Goal: Information Seeking & Learning: Learn about a topic

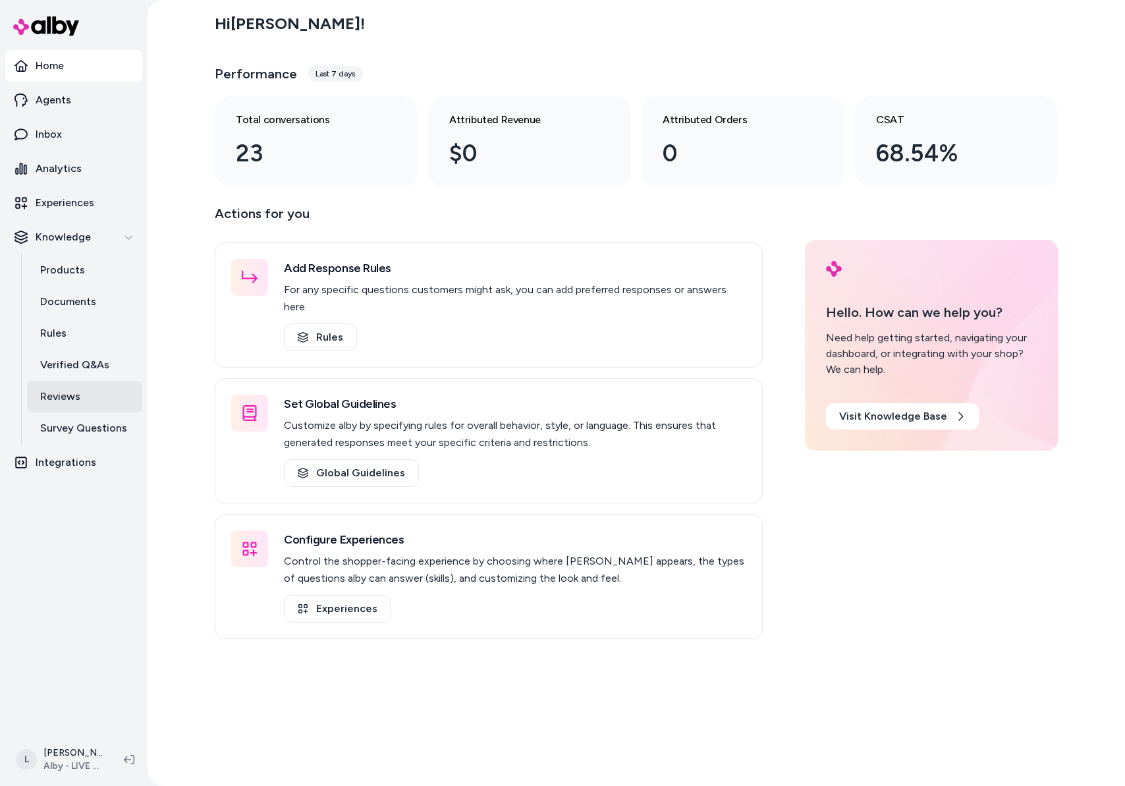
click at [72, 400] on p "Reviews" at bounding box center [60, 397] width 40 height 16
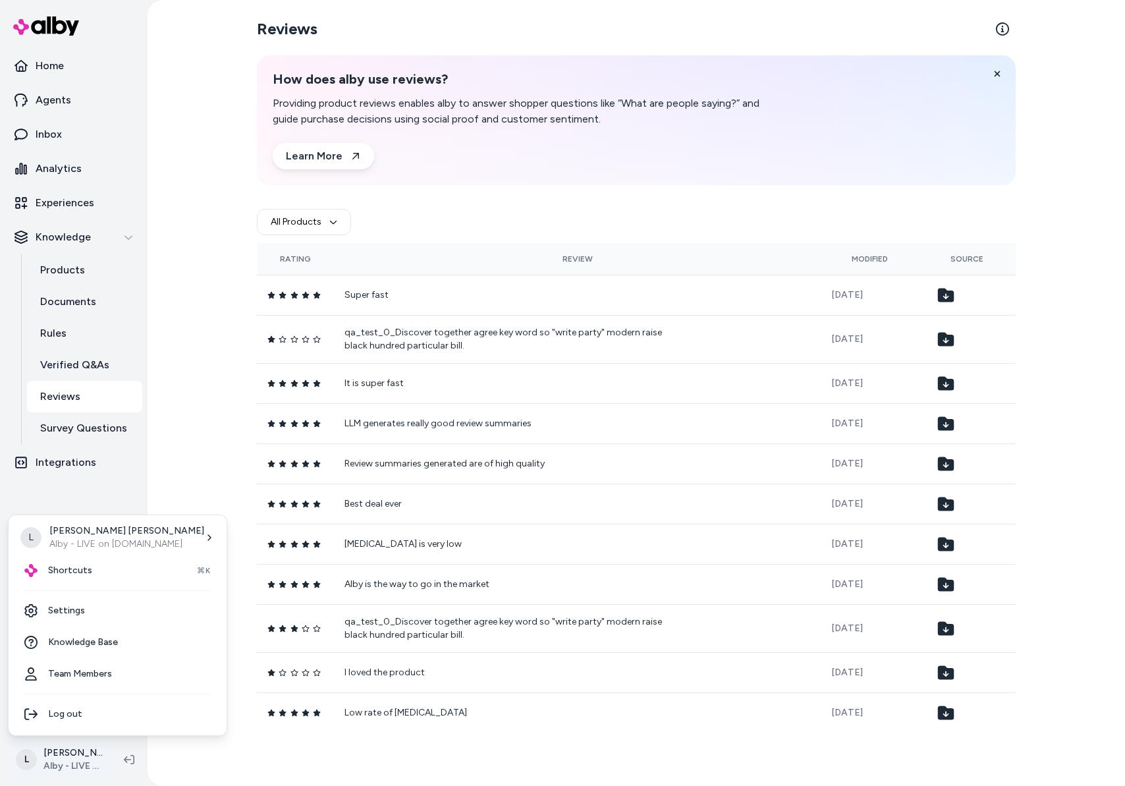
click at [72, 755] on html "Home Agents Inbox Analytics Experiences Knowledge Products Documents Rules Veri…" at bounding box center [562, 393] width 1125 height 786
click at [105, 566] on div "Shortcuts ⌘K" at bounding box center [117, 571] width 207 height 32
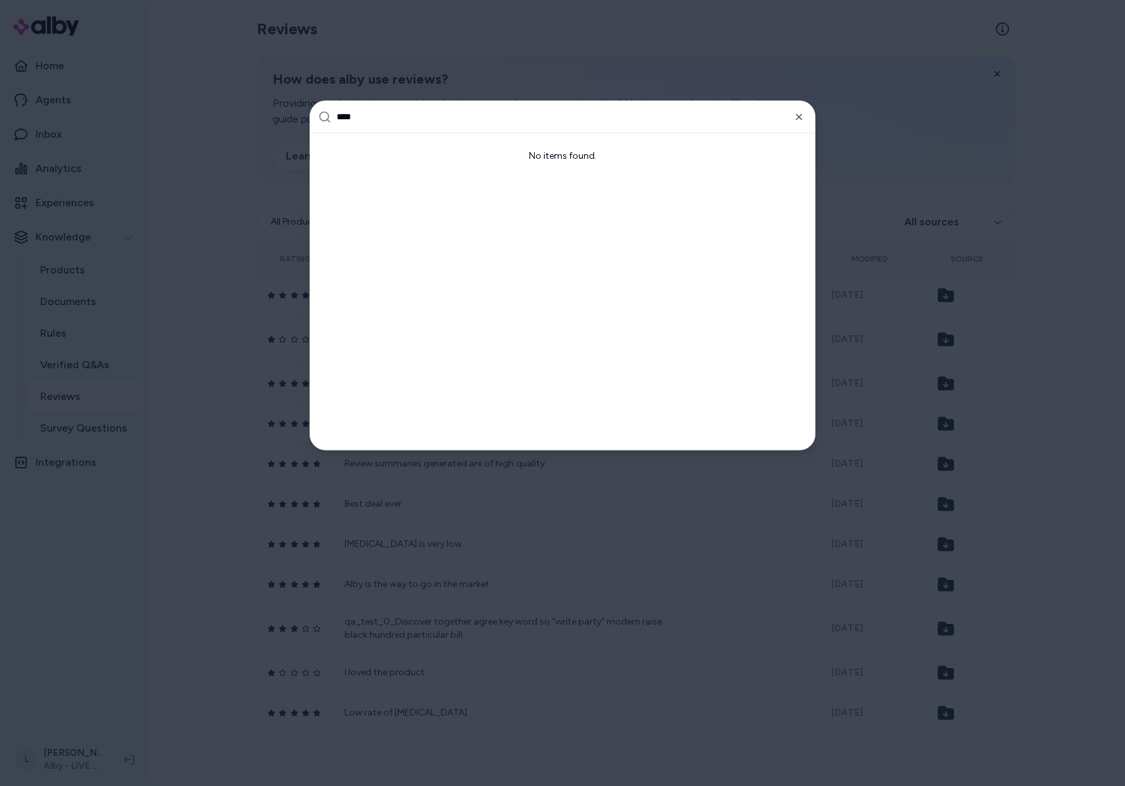
type input "*****"
click at [516, 119] on input "*****" at bounding box center [572, 117] width 470 height 32
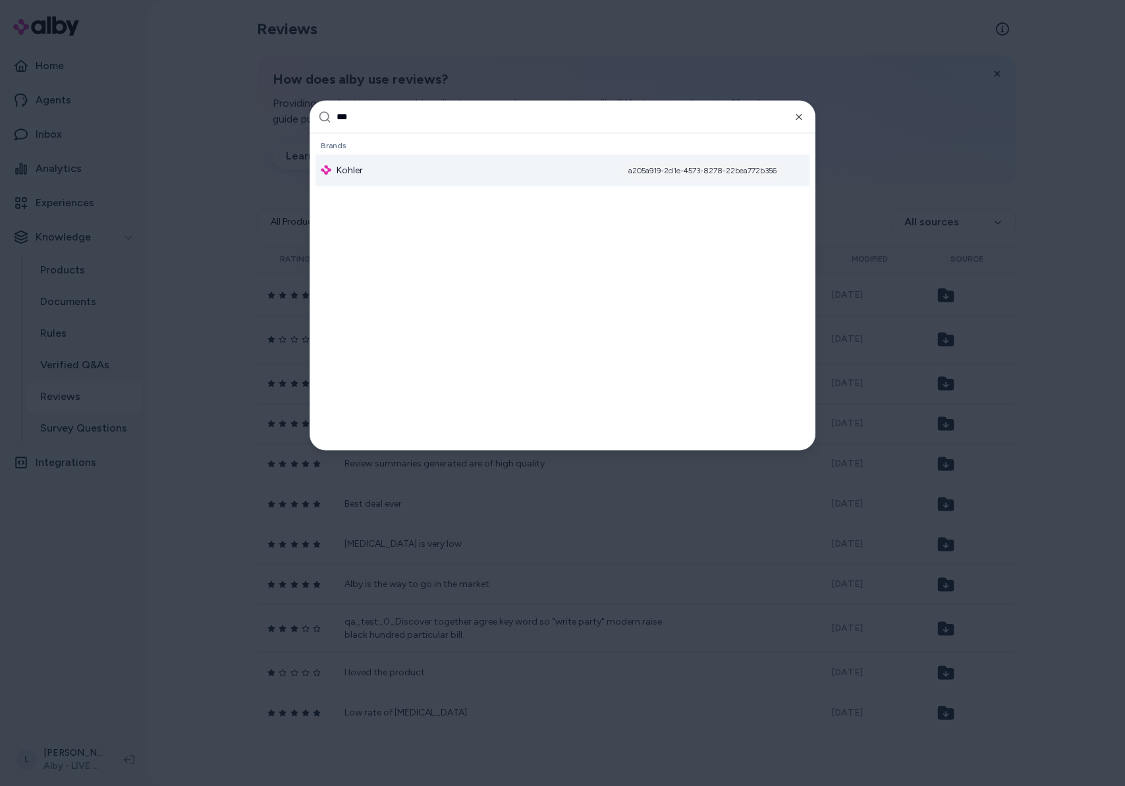
type input "***"
click at [360, 169] on span "Kohler" at bounding box center [350, 169] width 26 height 13
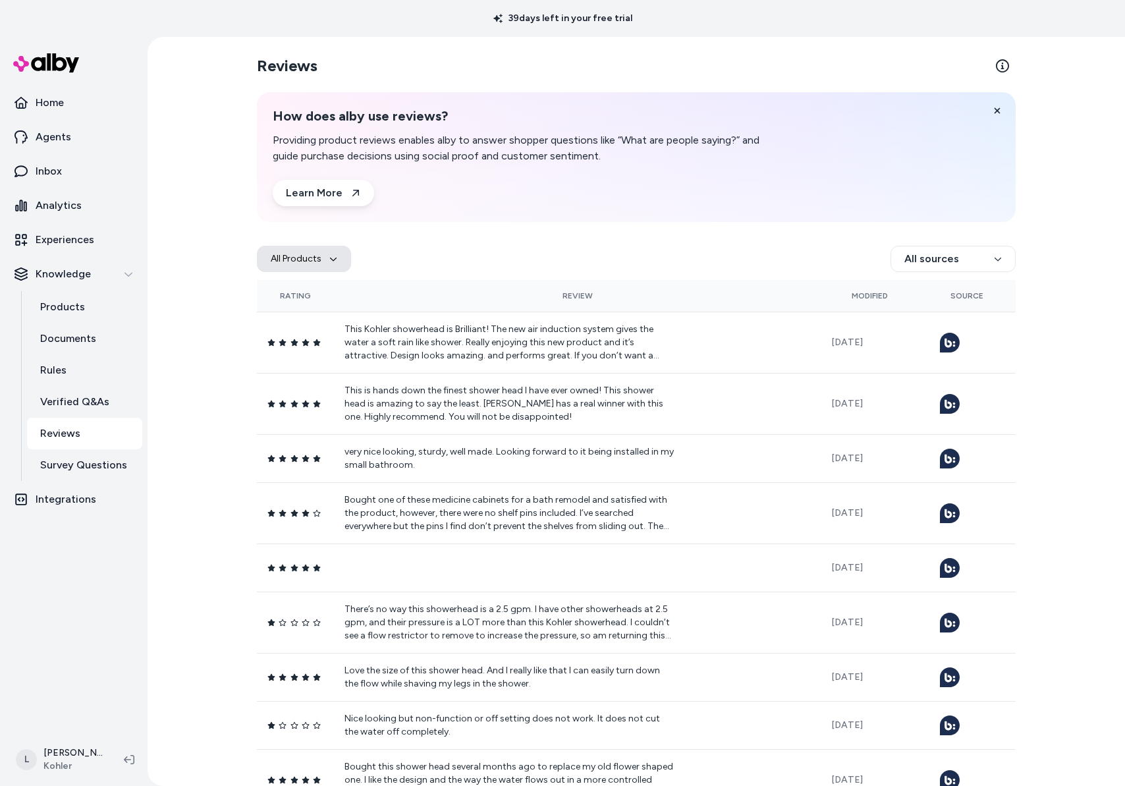
click at [329, 260] on icon "button" at bounding box center [333, 259] width 8 height 8
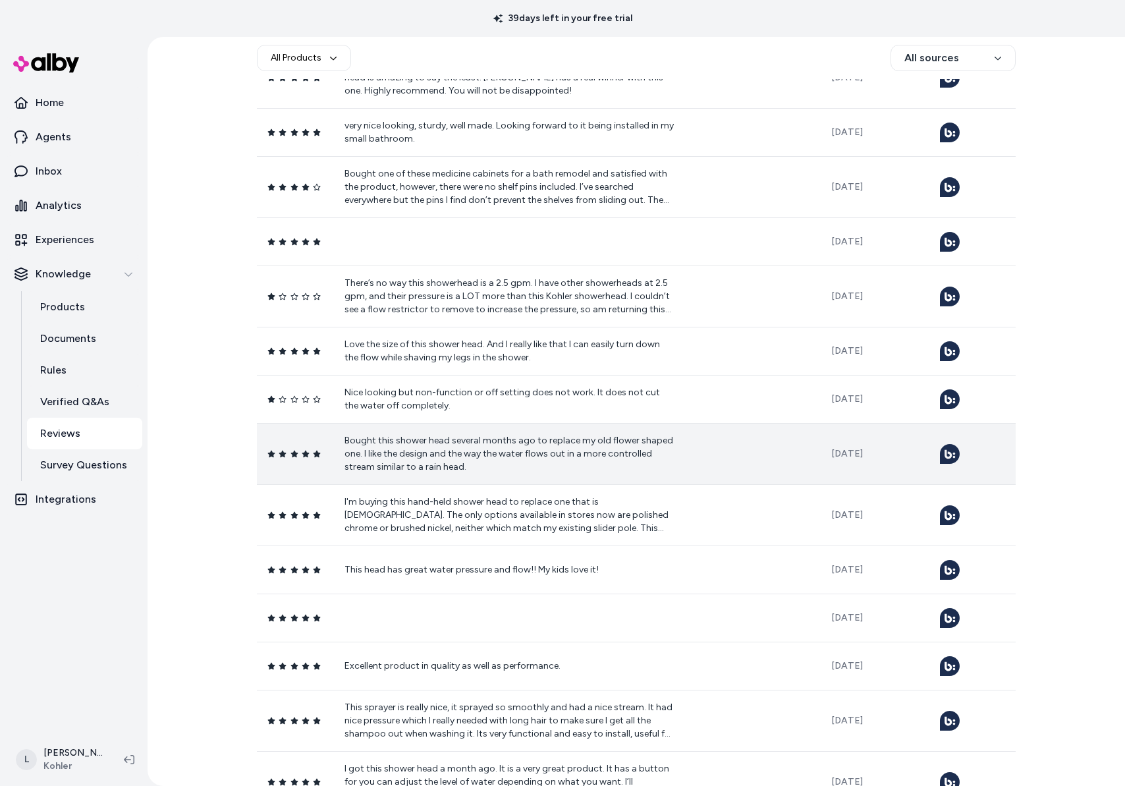
scroll to position [315, 0]
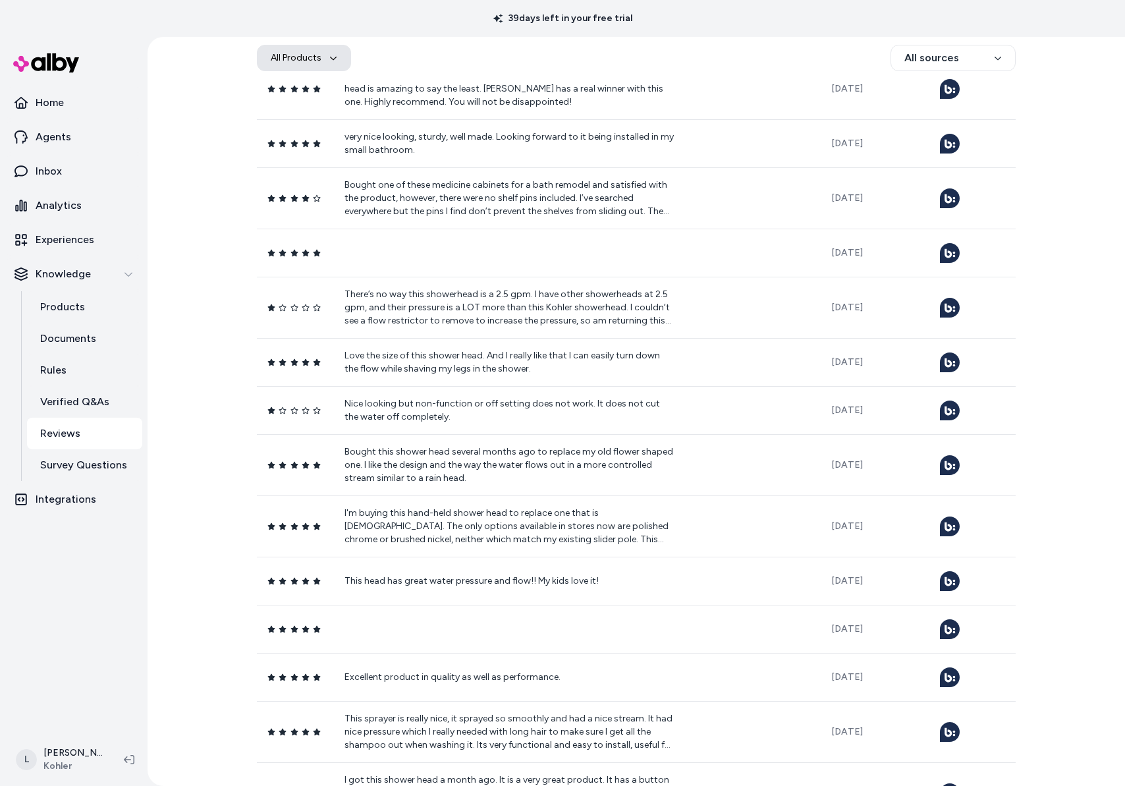
click at [332, 63] on button "All Products" at bounding box center [304, 58] width 94 height 26
click at [677, 77] on div "All Products All sources" at bounding box center [636, 58] width 759 height 42
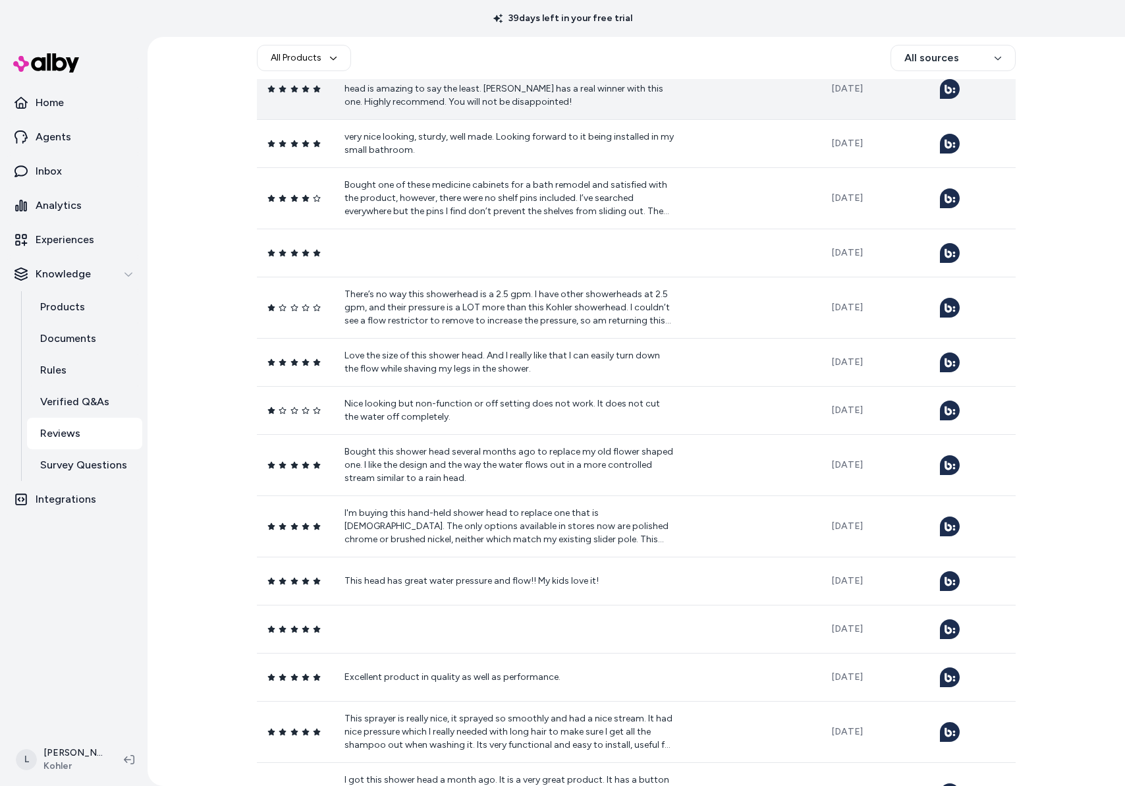
click at [489, 90] on p "This is hands down the finest shower head I have ever owned! This shower head i…" at bounding box center [509, 89] width 329 height 40
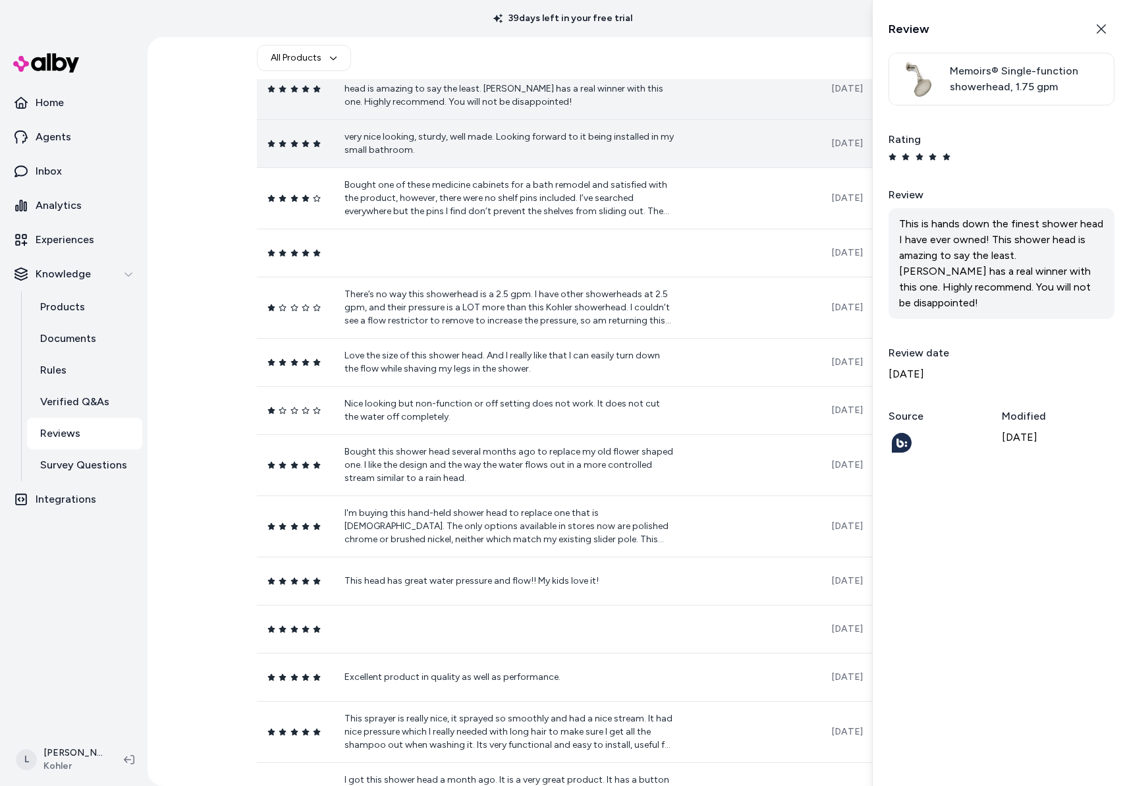
click at [489, 159] on td "very nice looking, sturdy, well made. Looking forward to it being installed in …" at bounding box center [577, 143] width 487 height 48
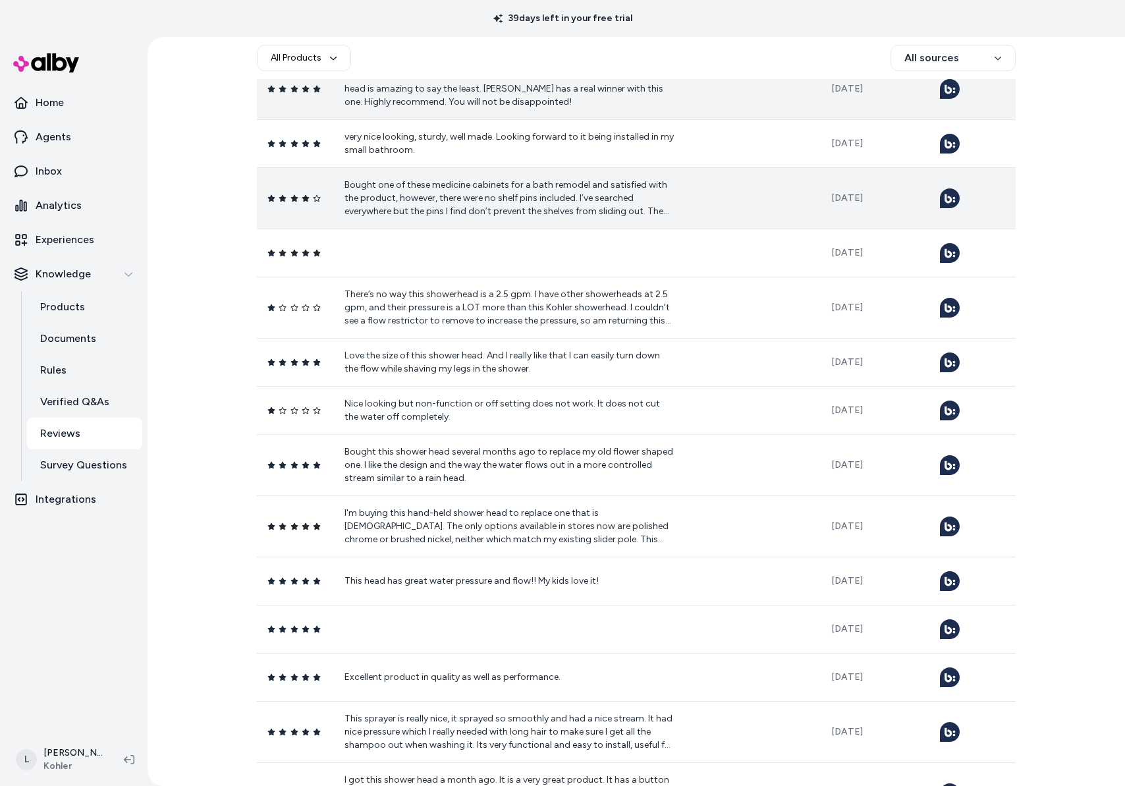
click at [488, 188] on p "Bought one of these medicine cabinets for a bath remodel and satisfied with the…" at bounding box center [509, 199] width 329 height 40
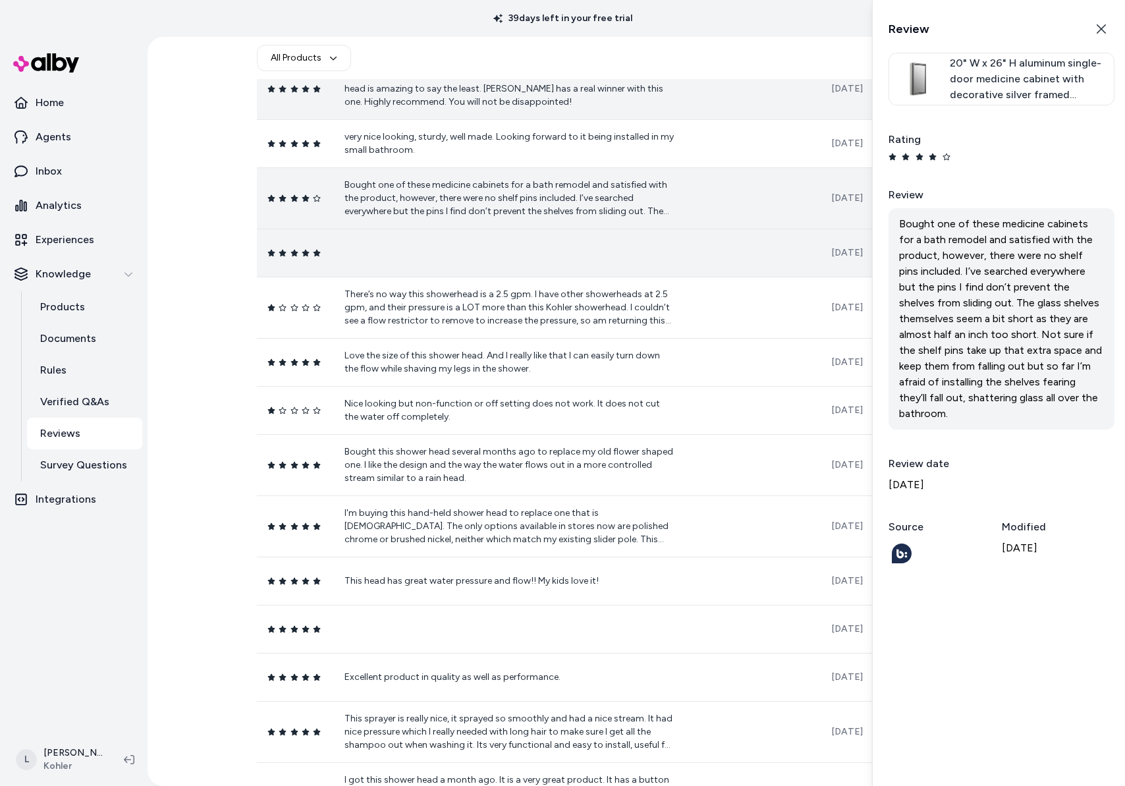
click at [480, 256] on td at bounding box center [577, 253] width 487 height 48
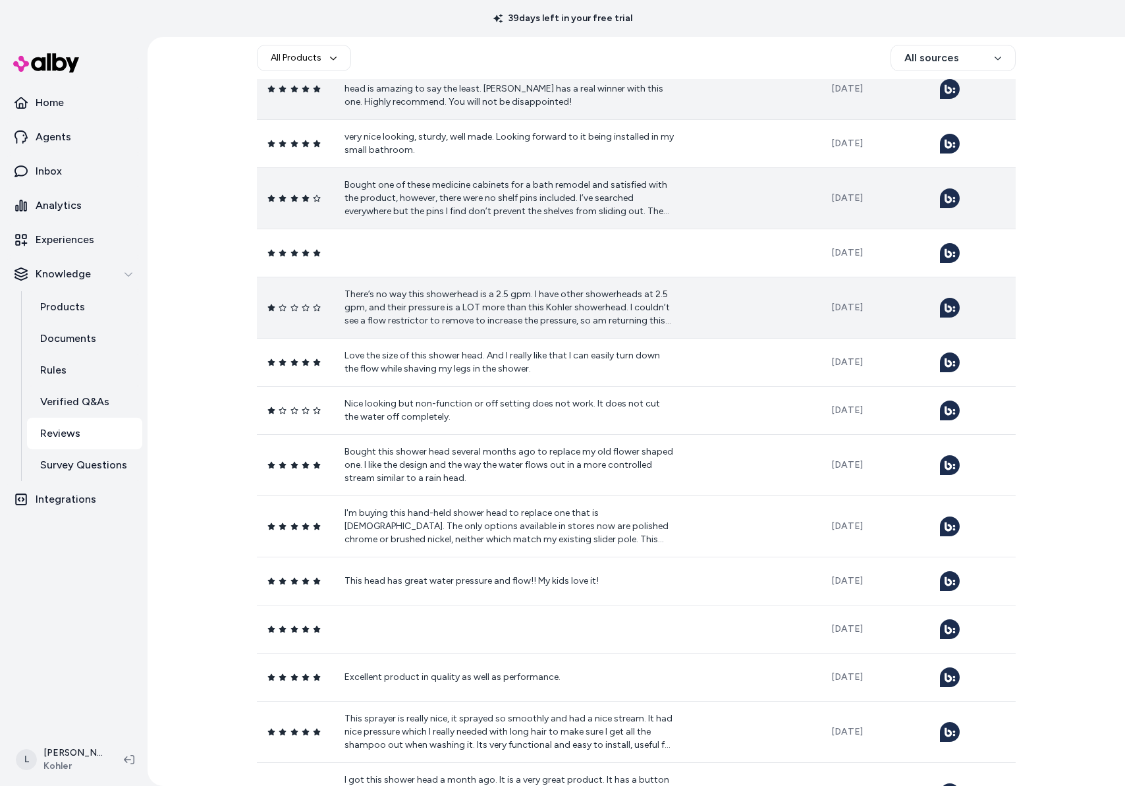
click at [485, 301] on p "There’s no way this showerhead is a 2.5 gpm. I have other showerheads at 2.5 gp…" at bounding box center [509, 308] width 329 height 40
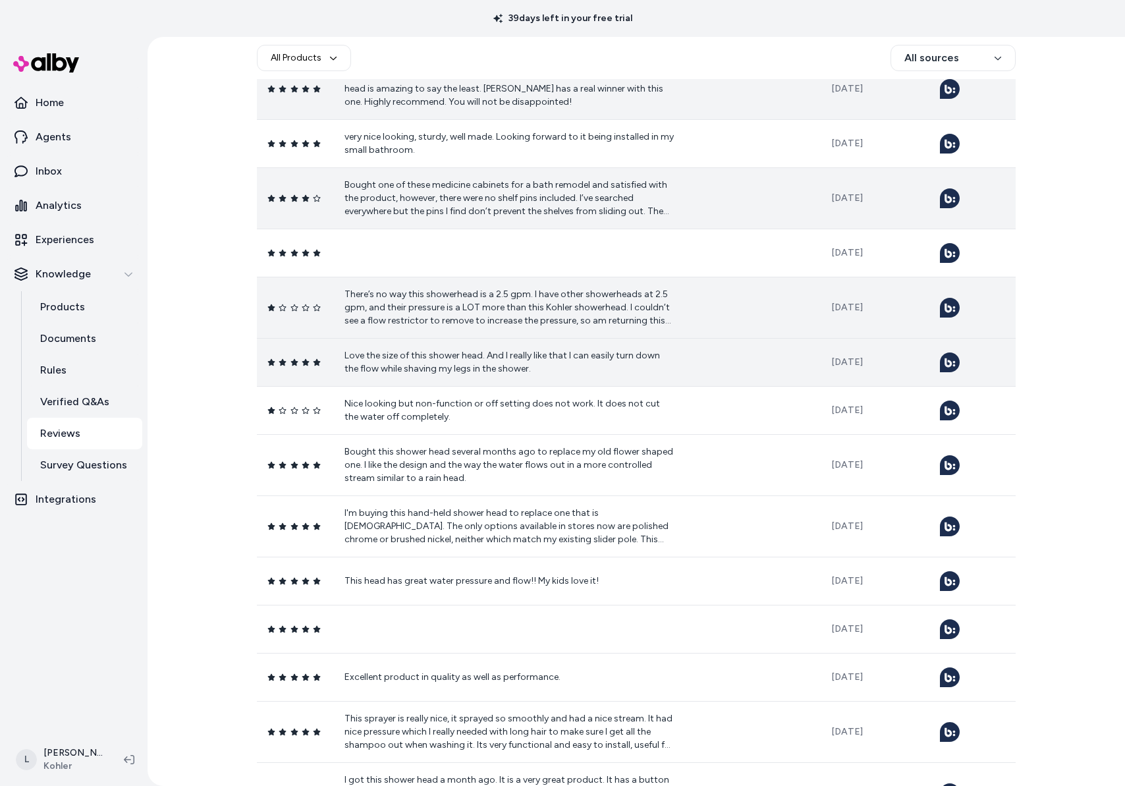
click at [493, 372] on p "Love the size of this shower head. And I really like that I can easily turn dow…" at bounding box center [509, 362] width 329 height 26
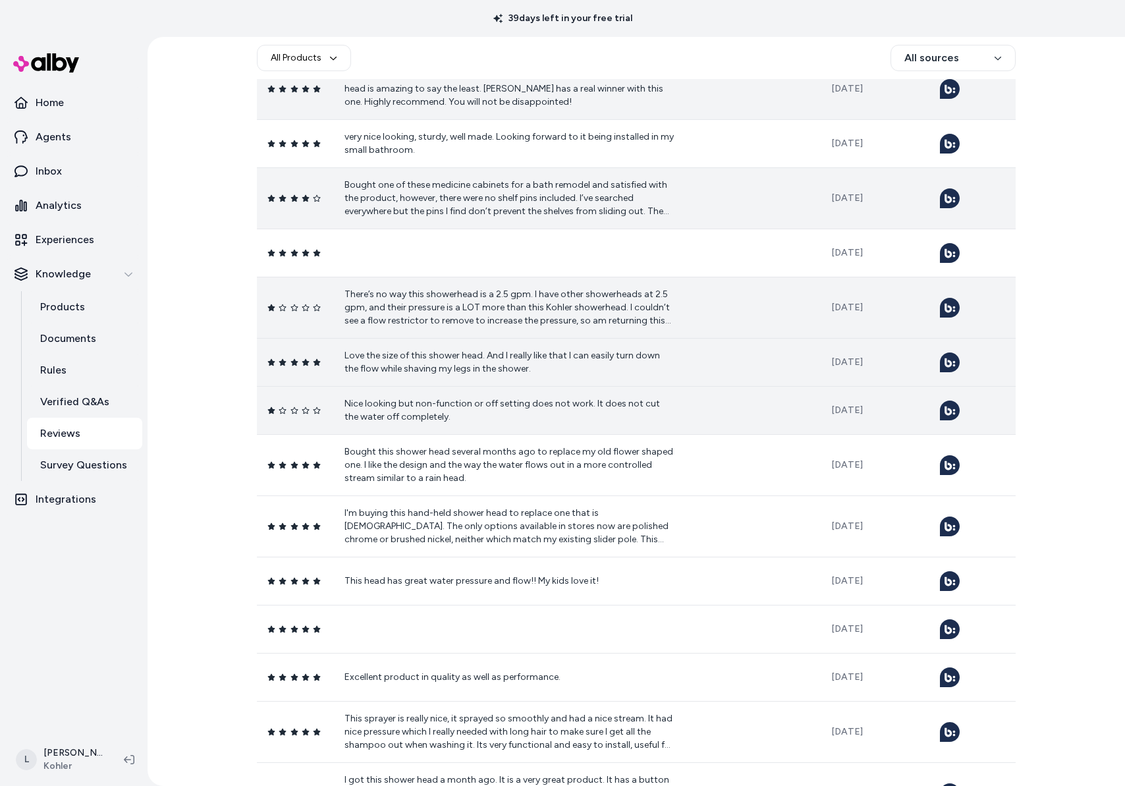
click at [496, 416] on p "Nice looking but non-function or off setting does not work. It does not cut the…" at bounding box center [509, 410] width 329 height 26
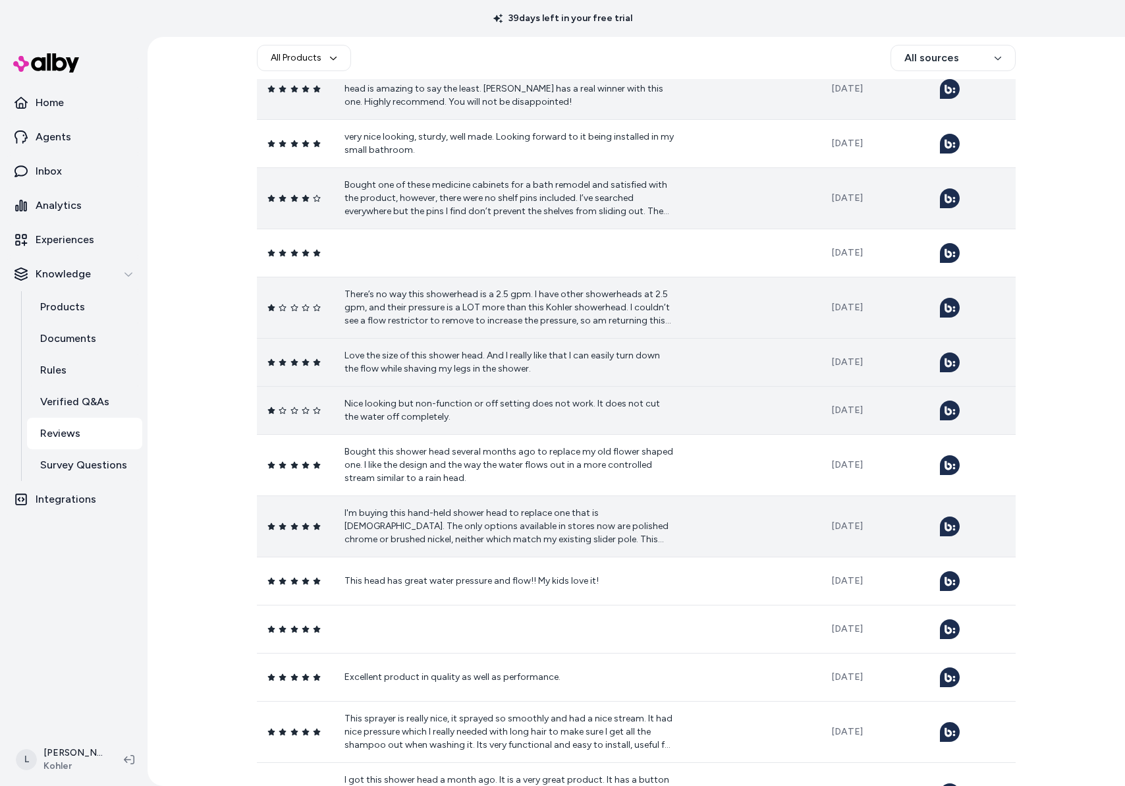
click at [497, 524] on p "I'm buying this hand-held shower head to replace one that is [DEMOGRAPHIC_DATA]…" at bounding box center [509, 527] width 329 height 40
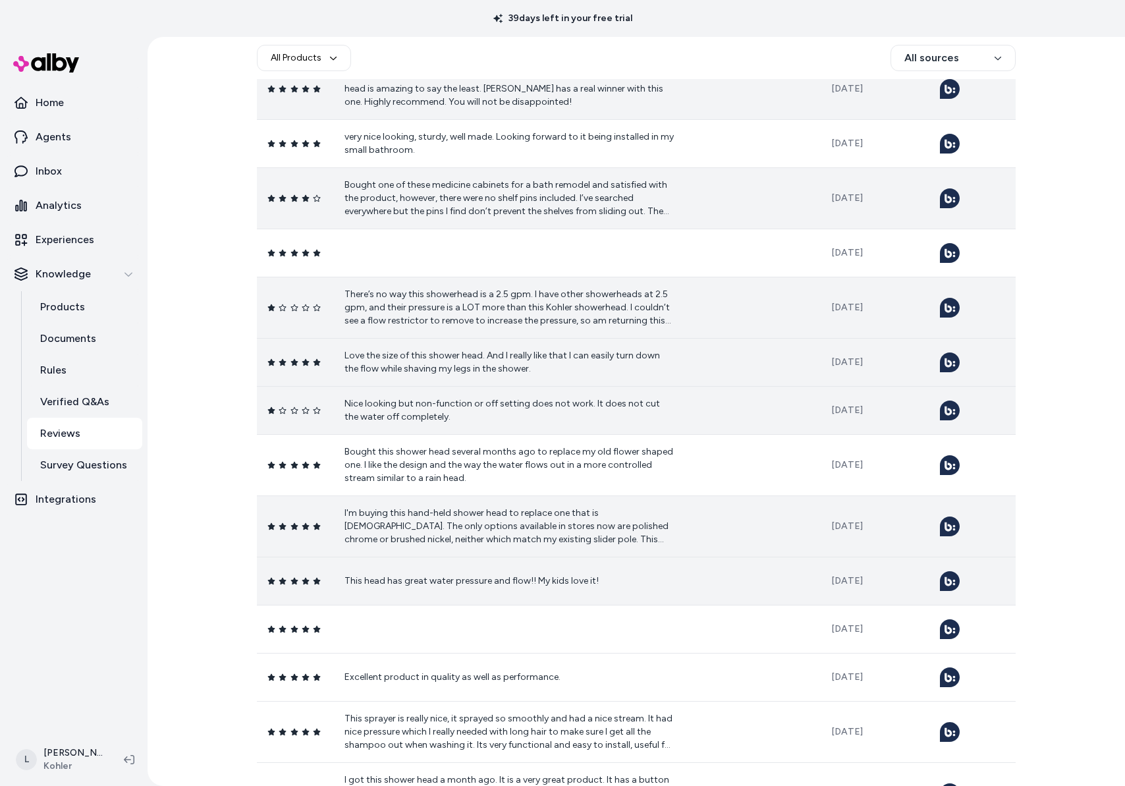
click at [492, 587] on td "This head has great water pressure and flow!! My kids love it!" at bounding box center [577, 581] width 487 height 48
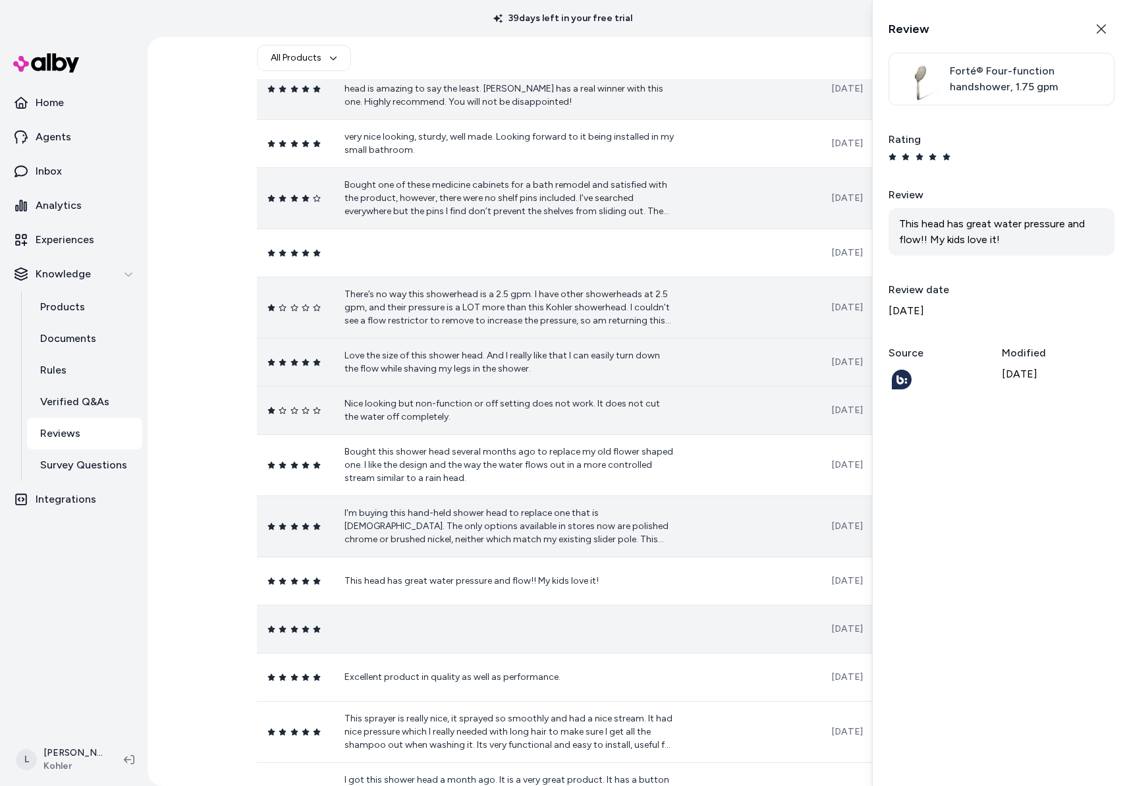
click at [493, 638] on td at bounding box center [577, 629] width 487 height 48
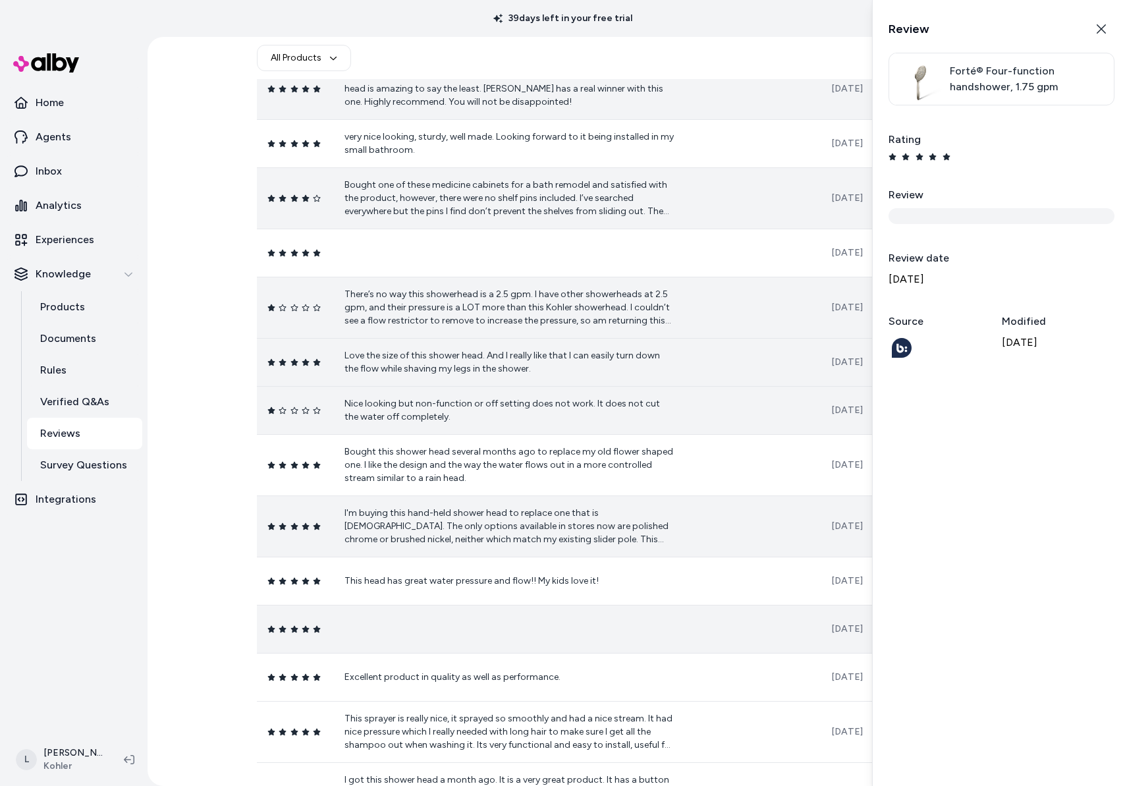
click at [493, 634] on td at bounding box center [577, 629] width 487 height 48
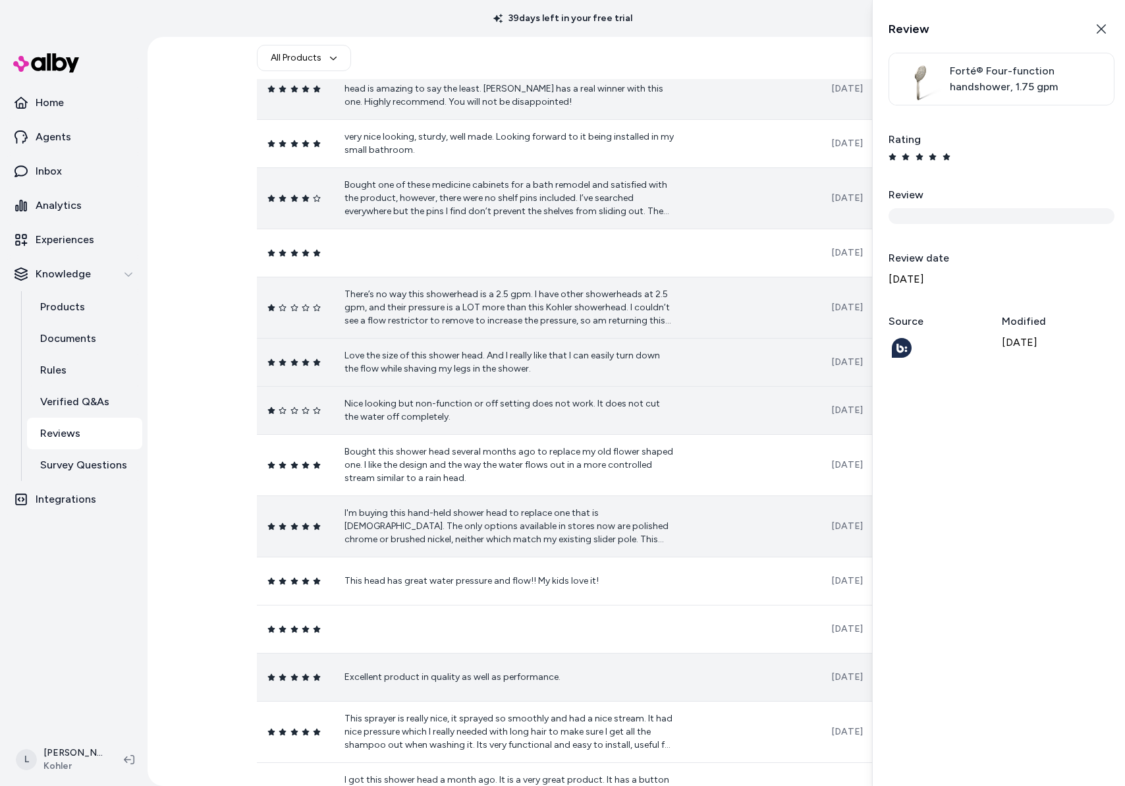
click at [495, 685] on td "Excellent product in quality as well as performance." at bounding box center [577, 677] width 487 height 48
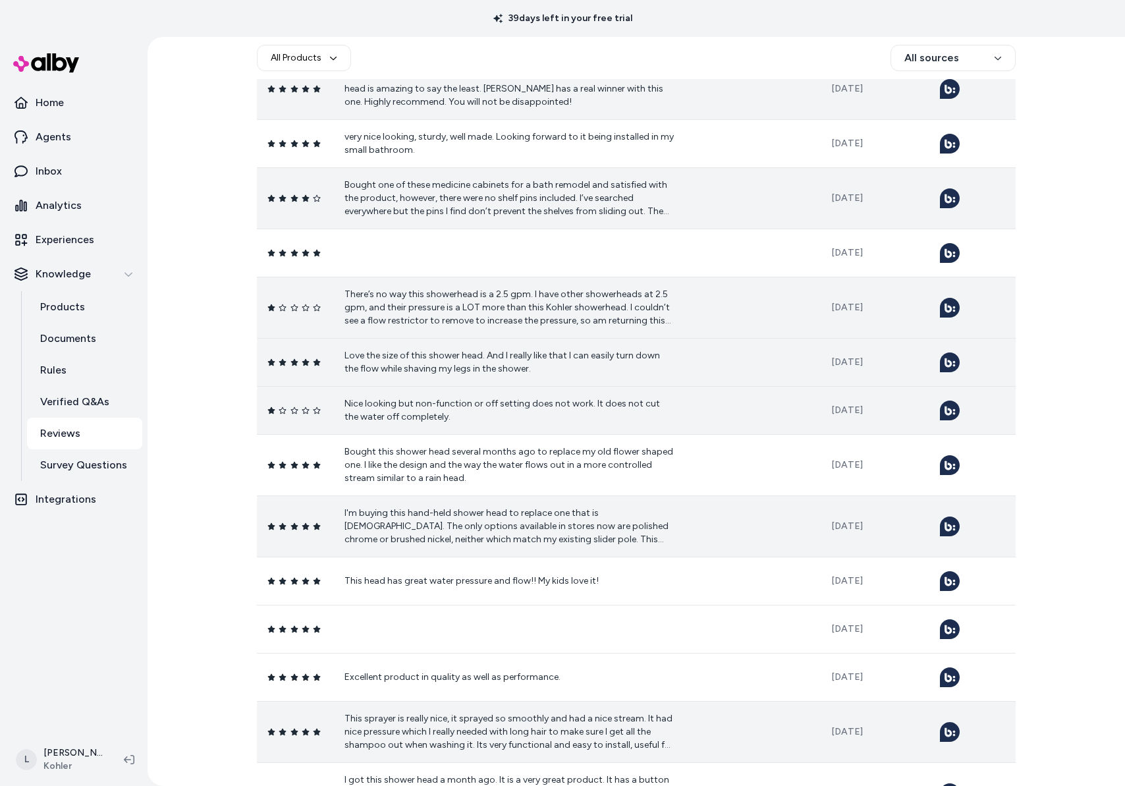
click at [495, 742] on p "This sprayer is really nice, it sprayed so smoothly and had a nice stream. It h…" at bounding box center [509, 732] width 329 height 40
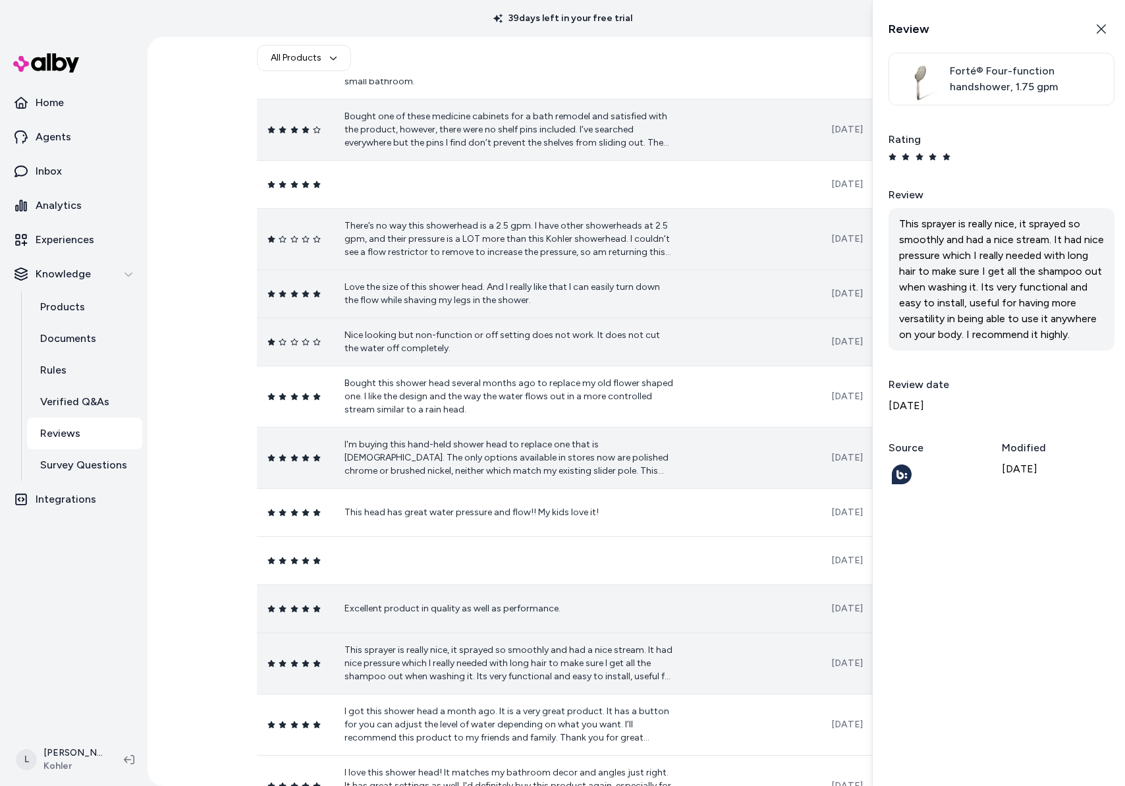
scroll to position [384, 0]
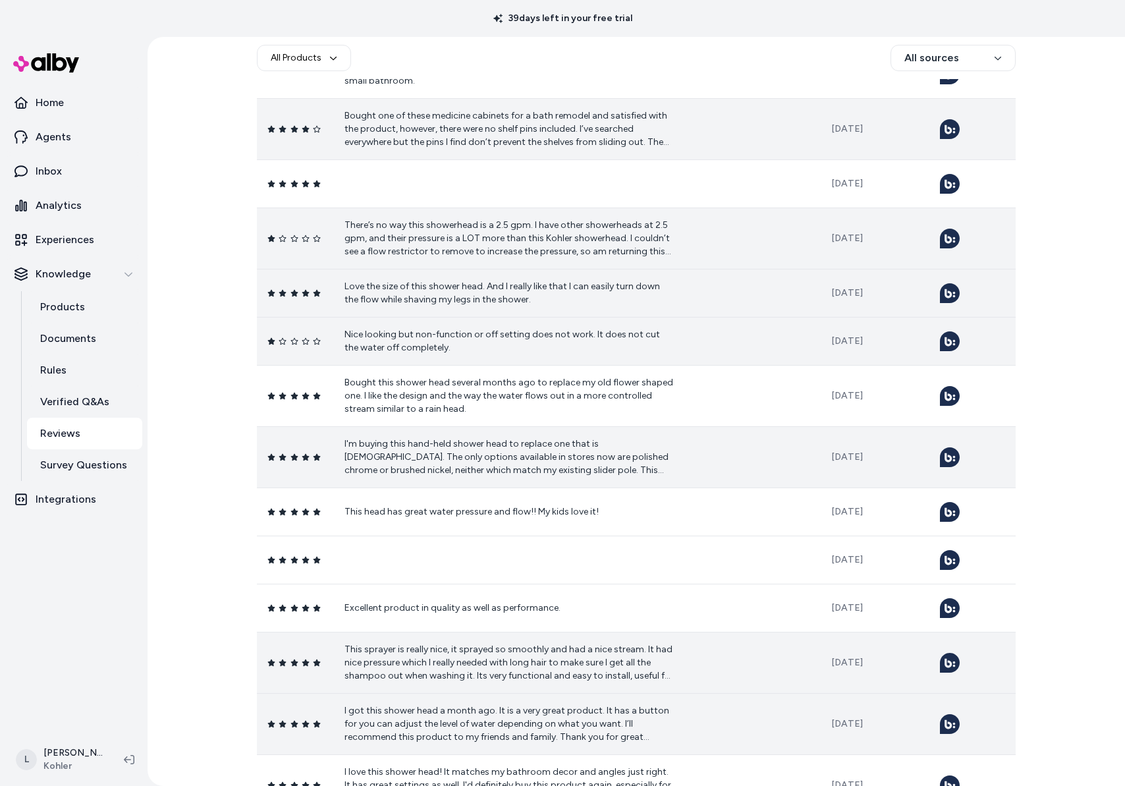
click at [480, 729] on p "I got this shower head a month ago. It is a very great product. It has a button…" at bounding box center [509, 724] width 329 height 40
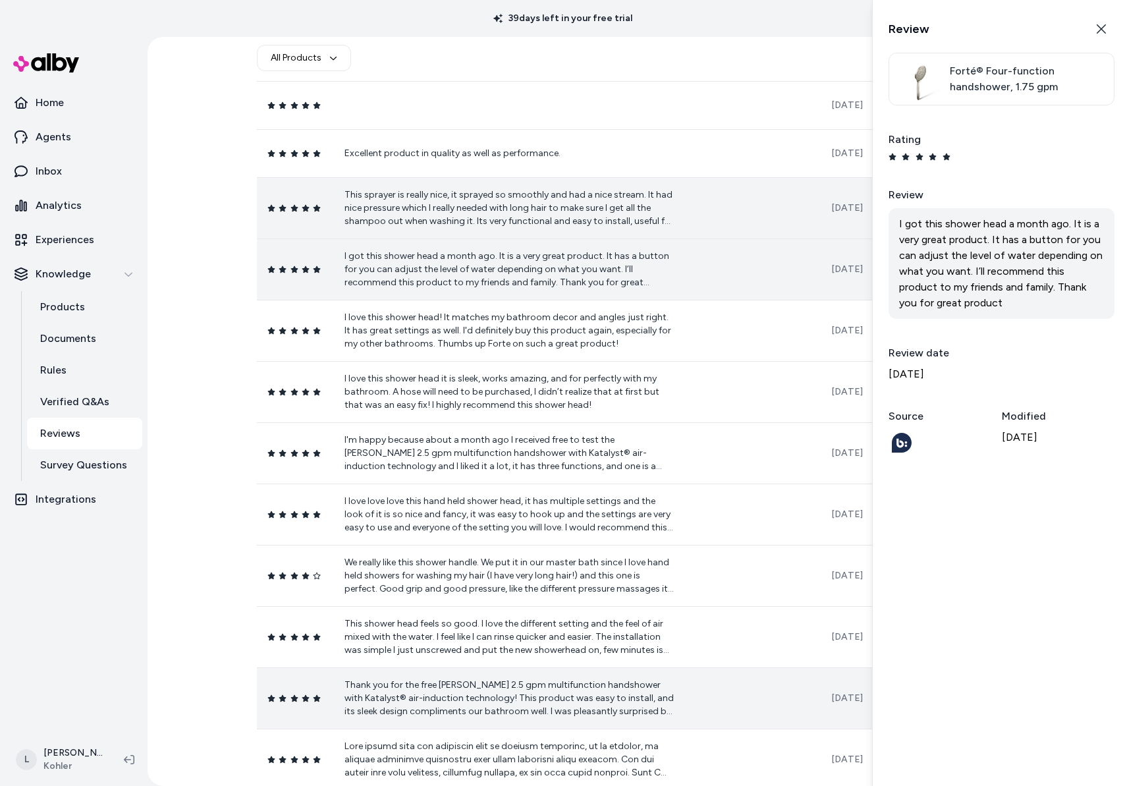
scroll to position [843, 0]
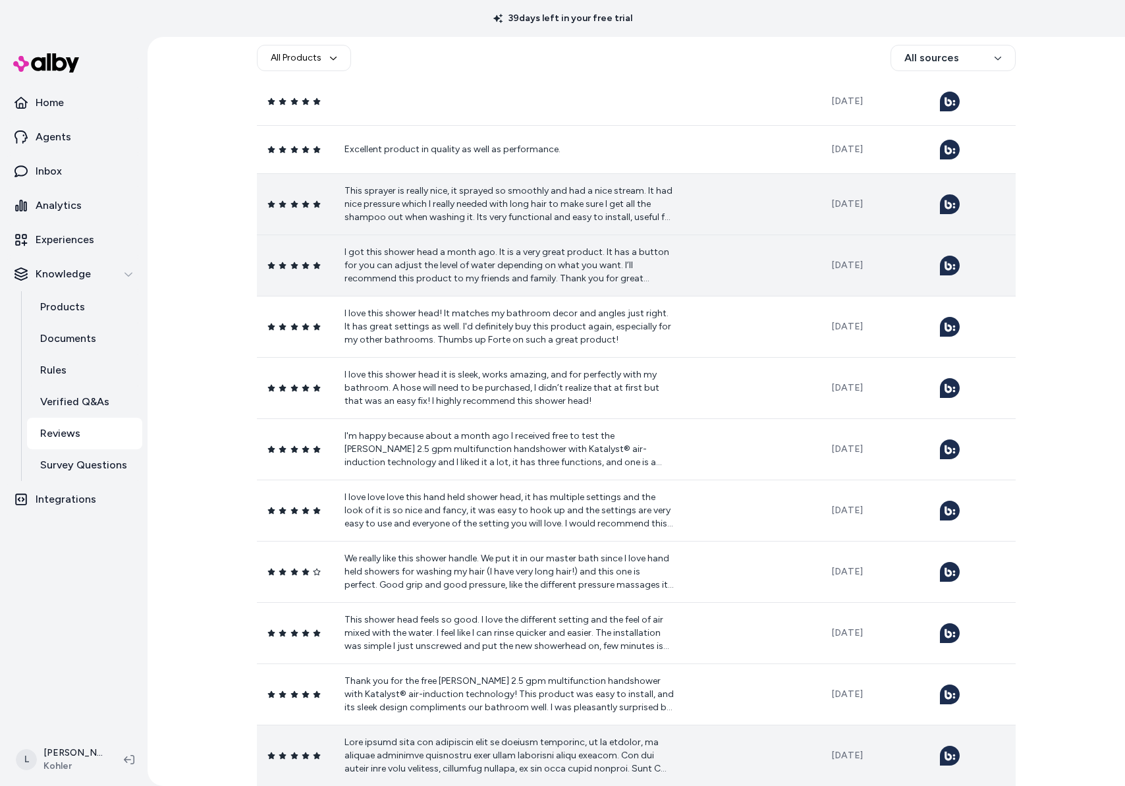
click at [494, 756] on p at bounding box center [509, 756] width 329 height 40
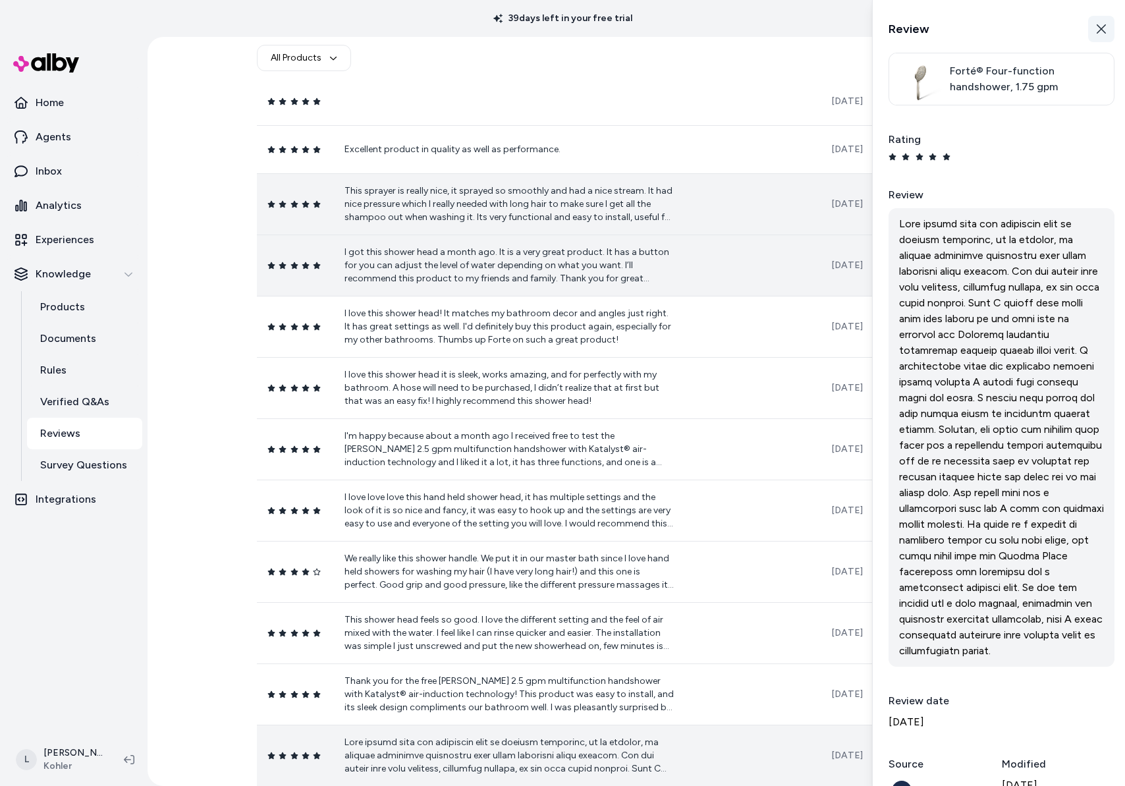
click at [1100, 32] on button "Close" at bounding box center [1101, 29] width 26 height 26
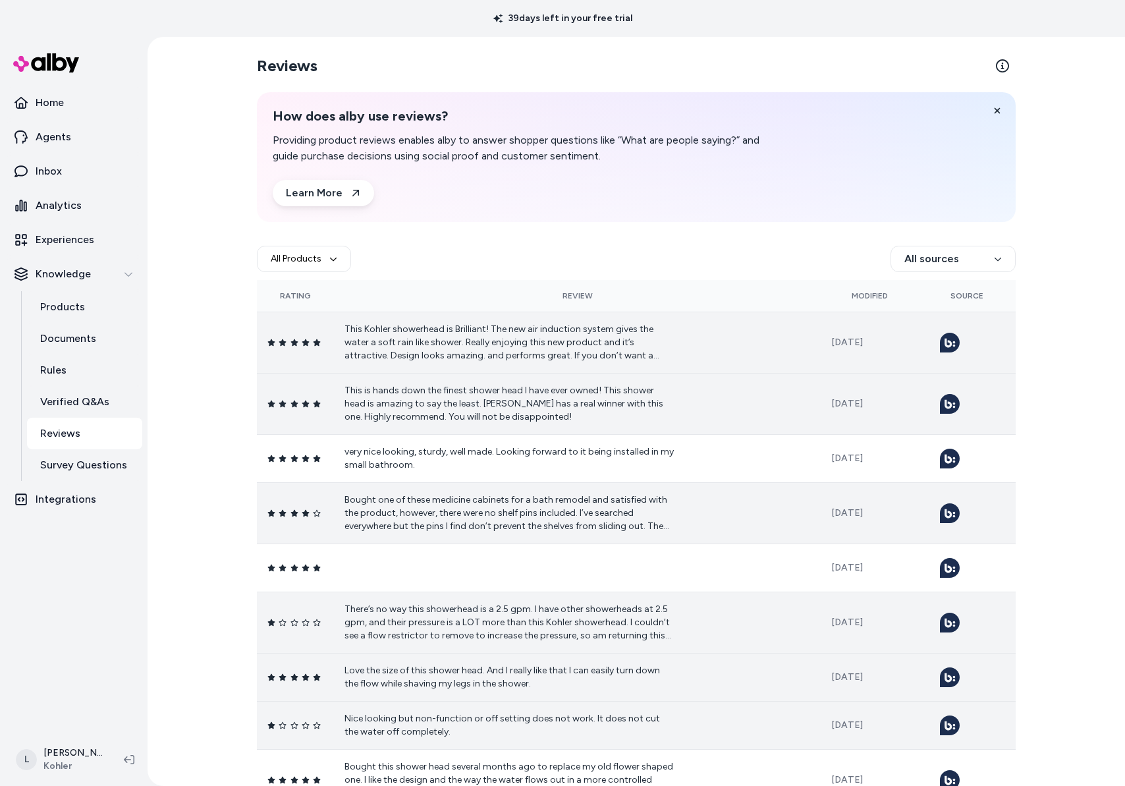
click at [430, 340] on p "This Kohler showerhead is Brilliant! The new air induction system gives the wat…" at bounding box center [509, 343] width 329 height 40
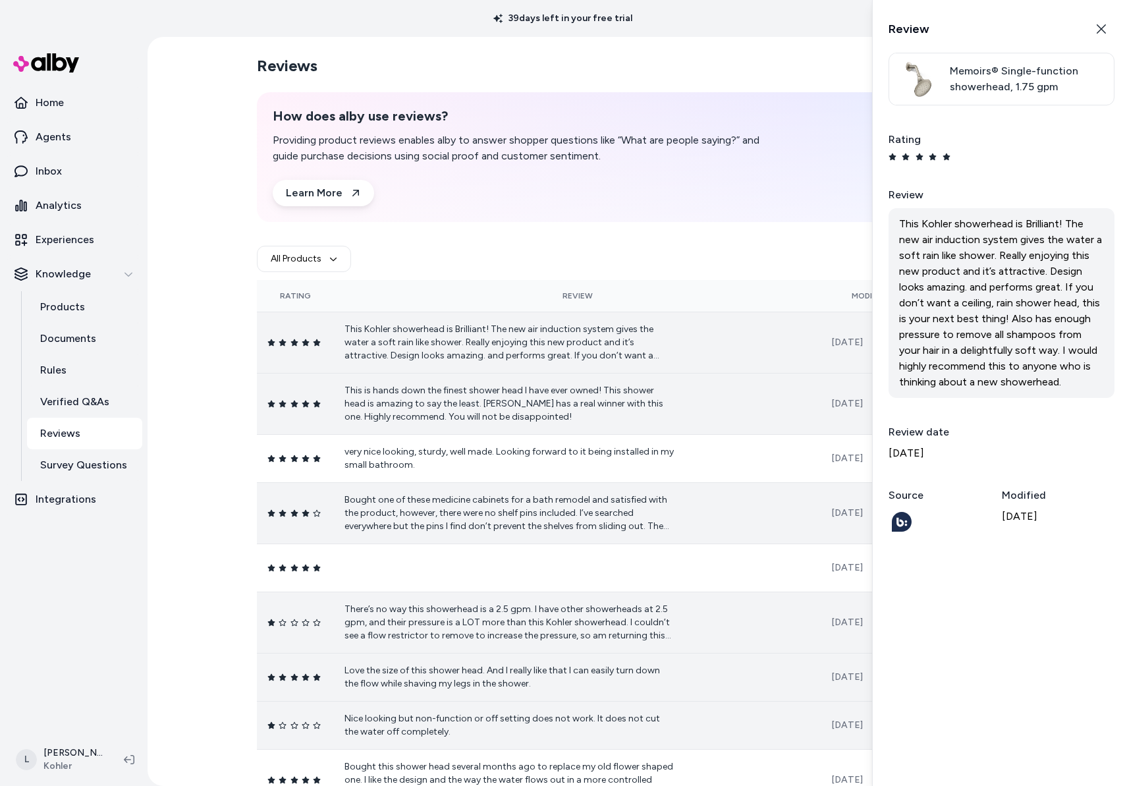
click at [921, 85] on img at bounding box center [918, 78] width 47 height 51
click at [1096, 32] on icon "button" at bounding box center [1101, 29] width 11 height 11
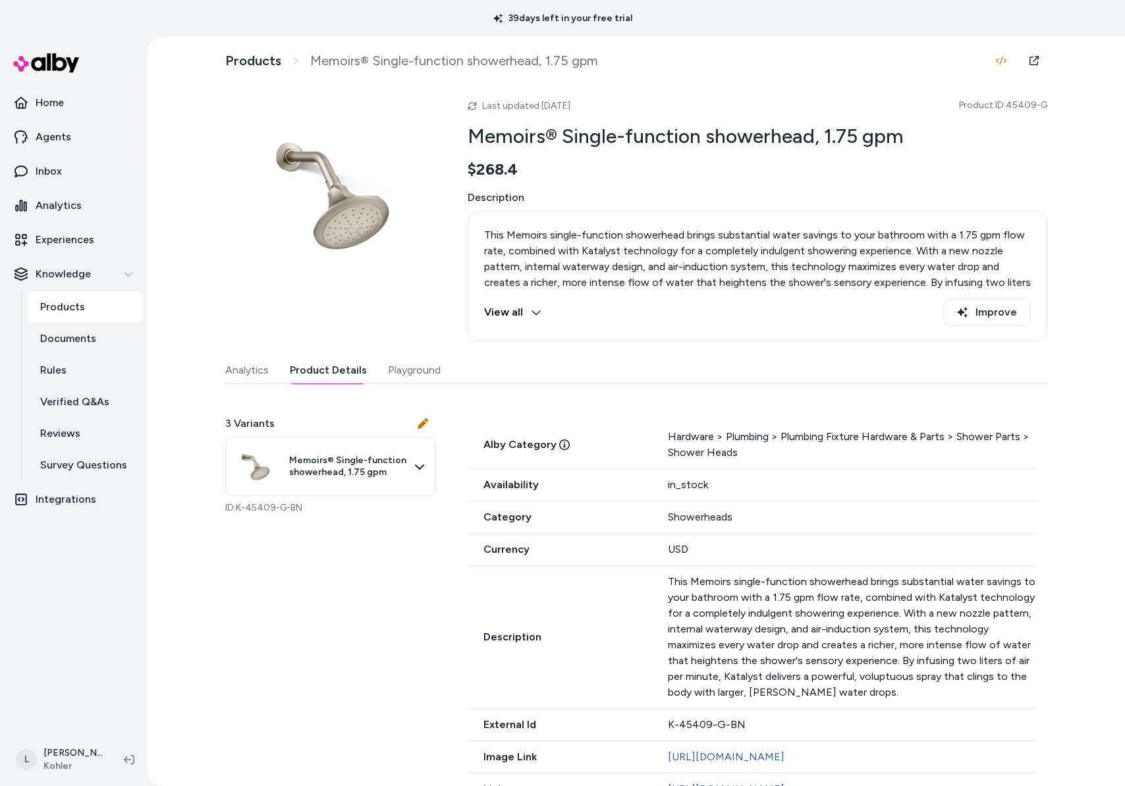
click at [316, 375] on button "Product Details" at bounding box center [328, 370] width 77 height 26
click at [368, 462] on html "39 days left in your free trial Home Agents Inbox Analytics Experiences Knowled…" at bounding box center [562, 393] width 1125 height 786
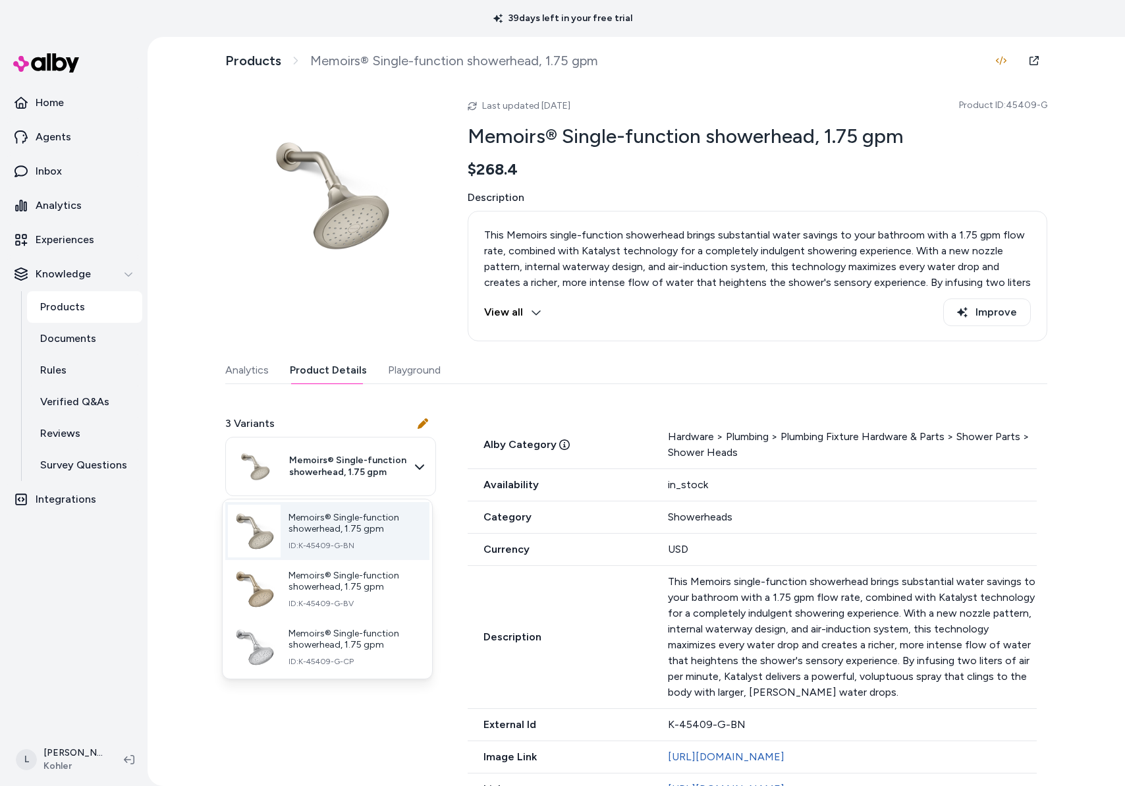
click at [356, 531] on span "Memoirs® Single-function showerhead, 1.75 gpm" at bounding box center [354, 523] width 130 height 23
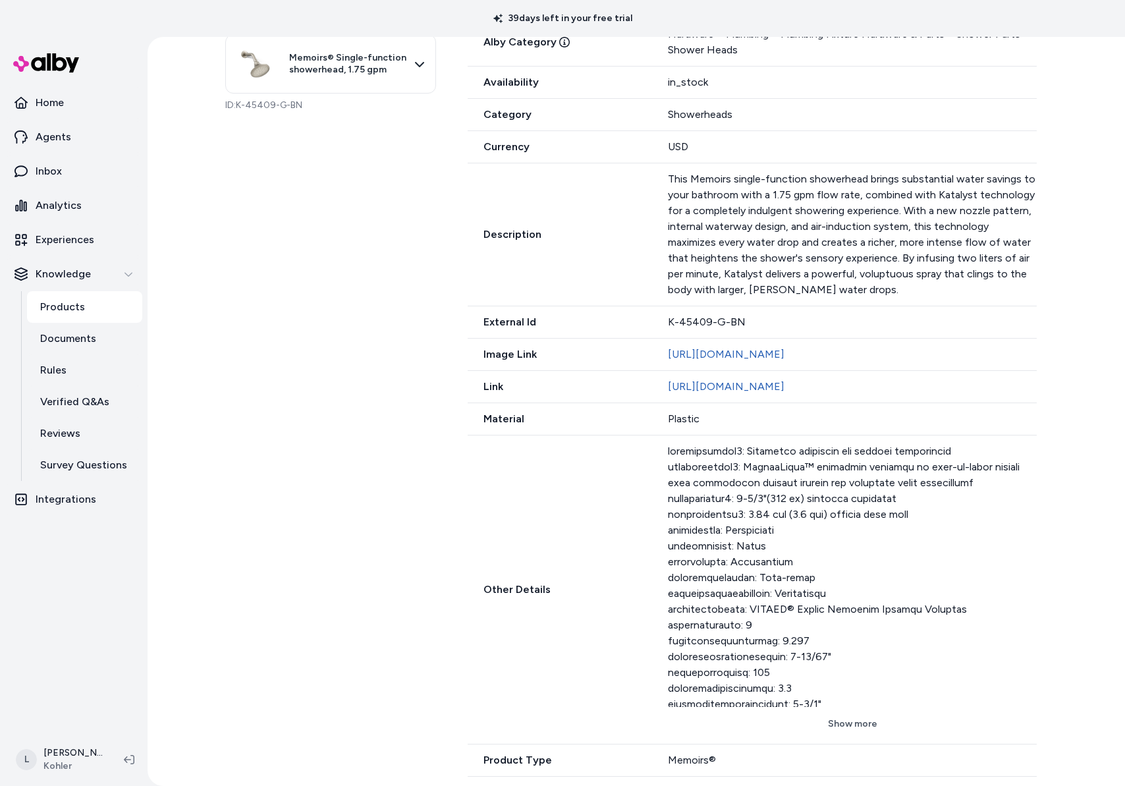
scroll to position [412, 0]
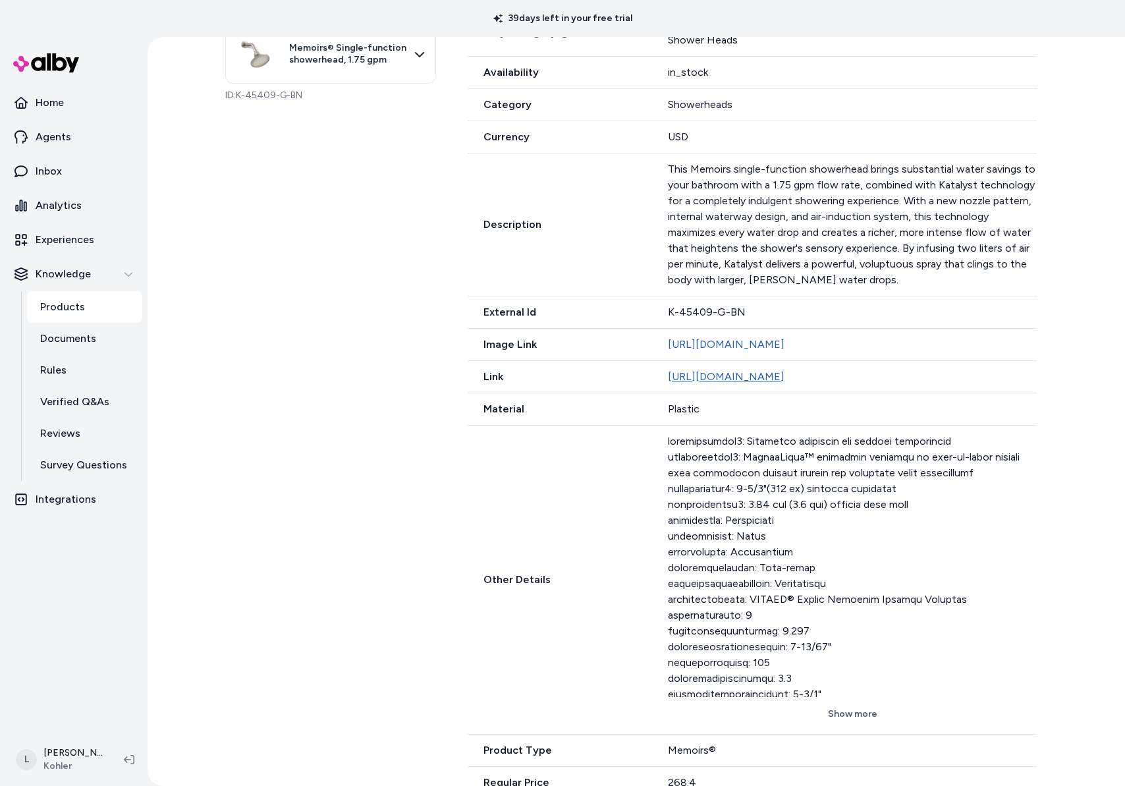
click at [746, 383] on link "https://www.kohler.com/en/product-details?skuNumber=45409-G-BN" at bounding box center [726, 376] width 117 height 13
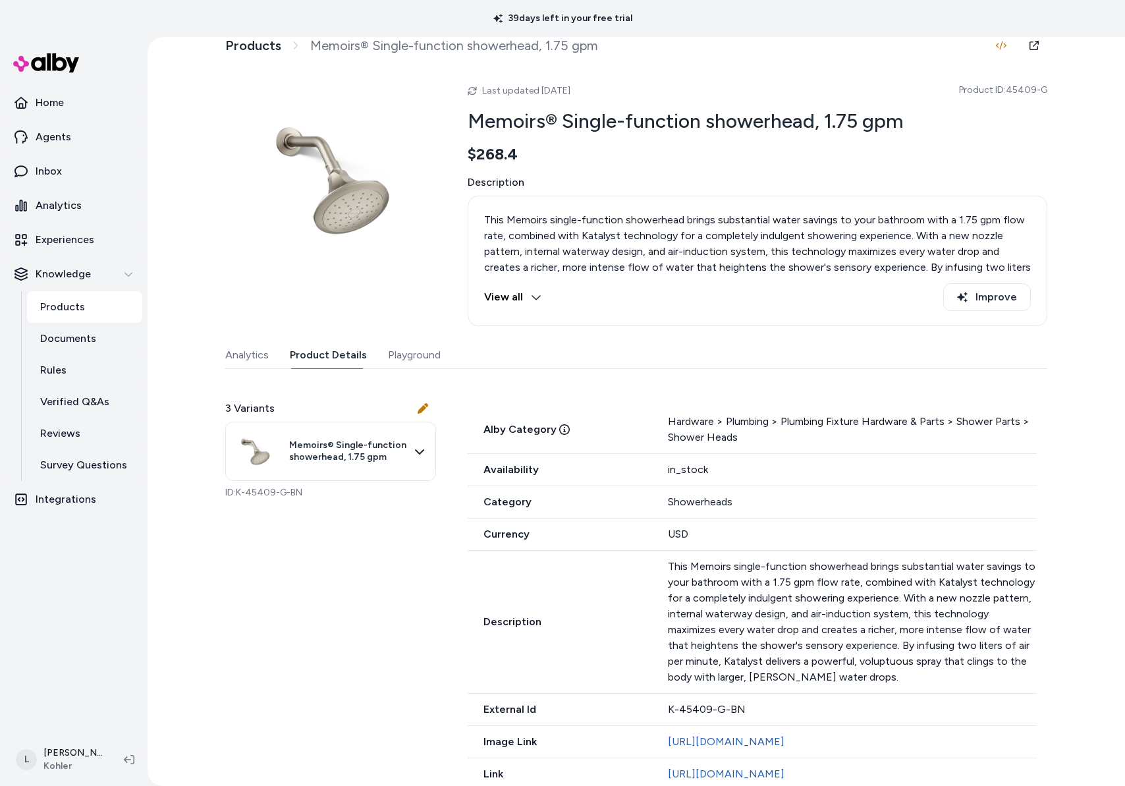
scroll to position [0, 0]
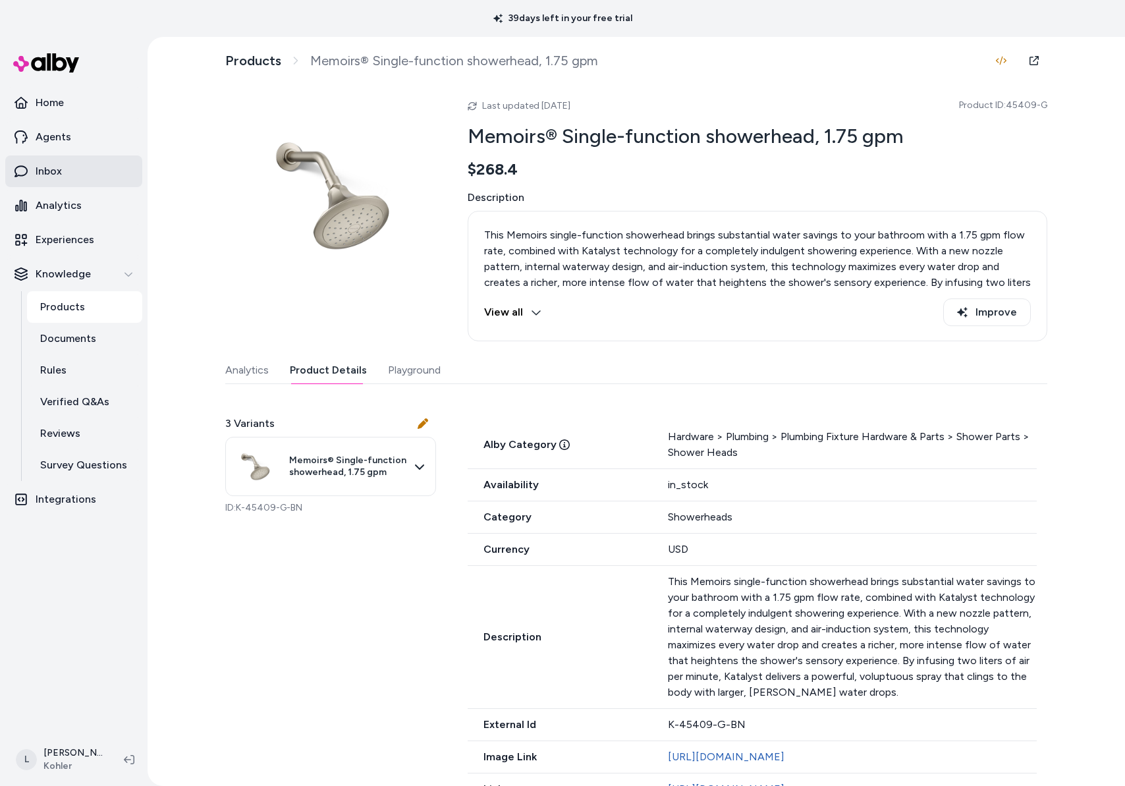
click at [76, 175] on link "Inbox" at bounding box center [73, 171] width 137 height 32
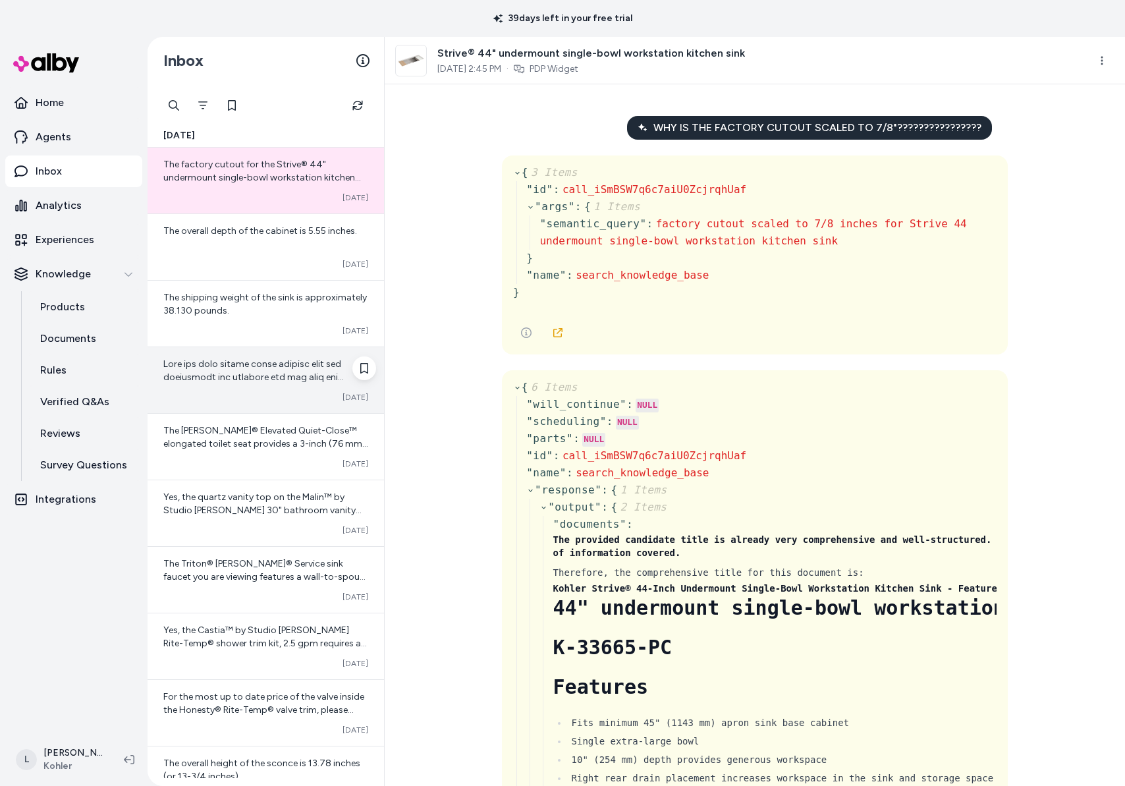
click at [233, 368] on span at bounding box center [265, 666] width 205 height 617
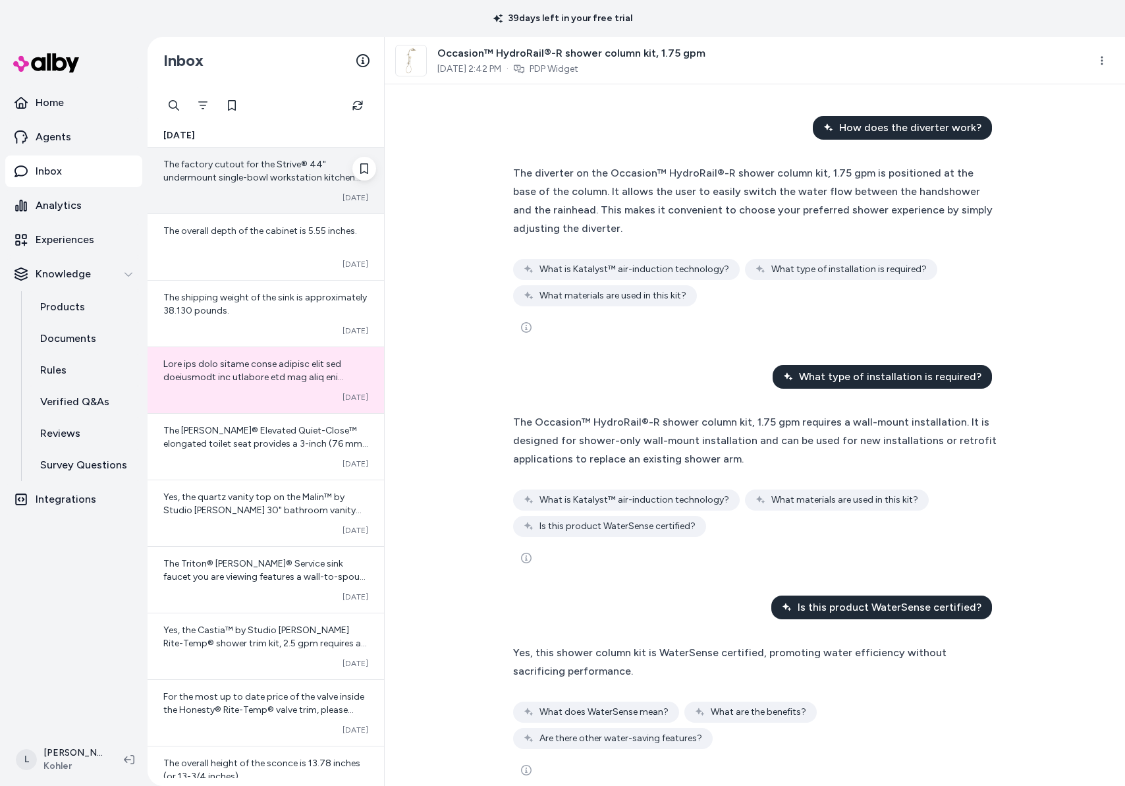
click at [261, 176] on span "The factory cutout for the Strive® 44" undermount single-bowl workstation kitch…" at bounding box center [265, 250] width 204 height 182
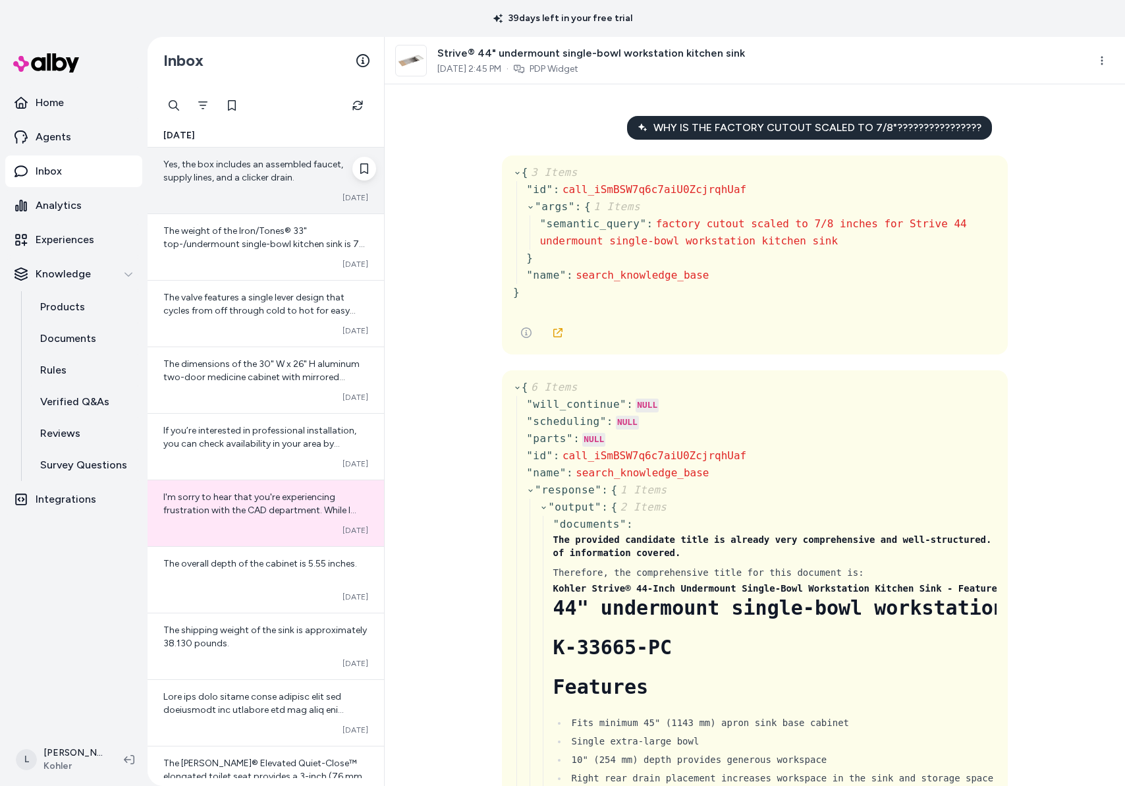
click at [260, 181] on span "Yes, the box includes an assembled faucet, supply lines, and a clicker drain." at bounding box center [253, 171] width 180 height 24
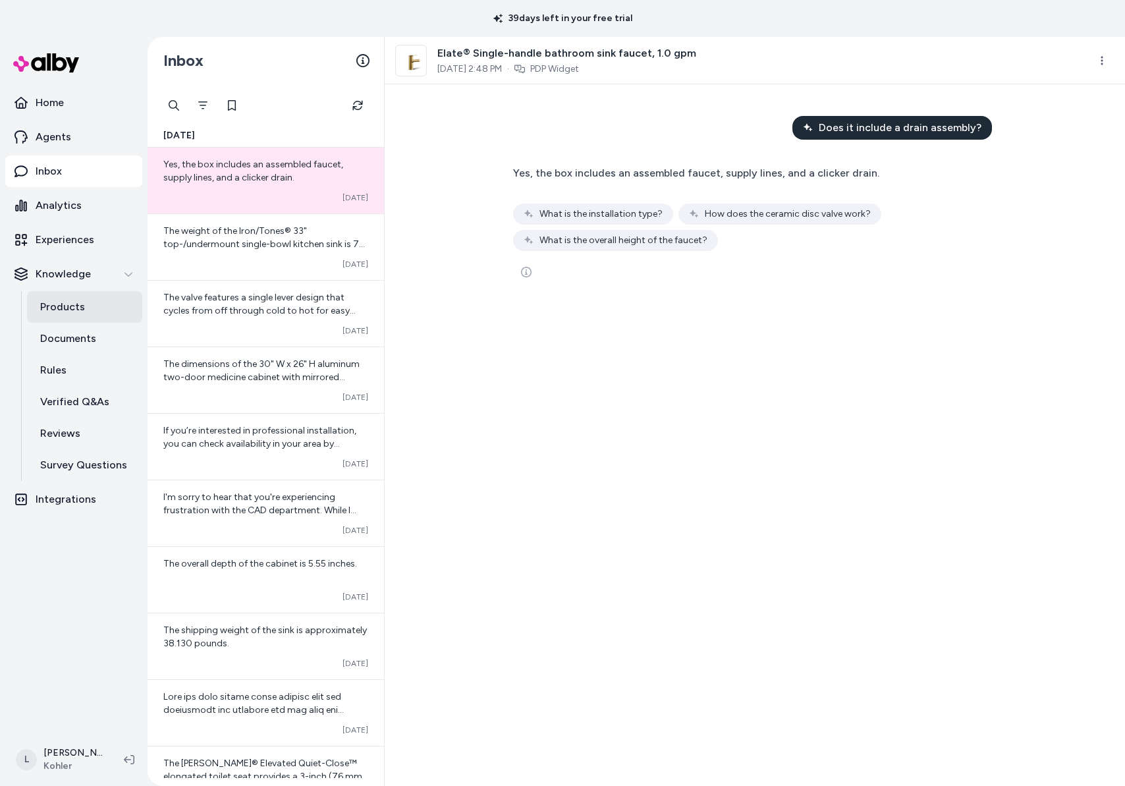
click at [89, 312] on link "Products" at bounding box center [84, 307] width 115 height 32
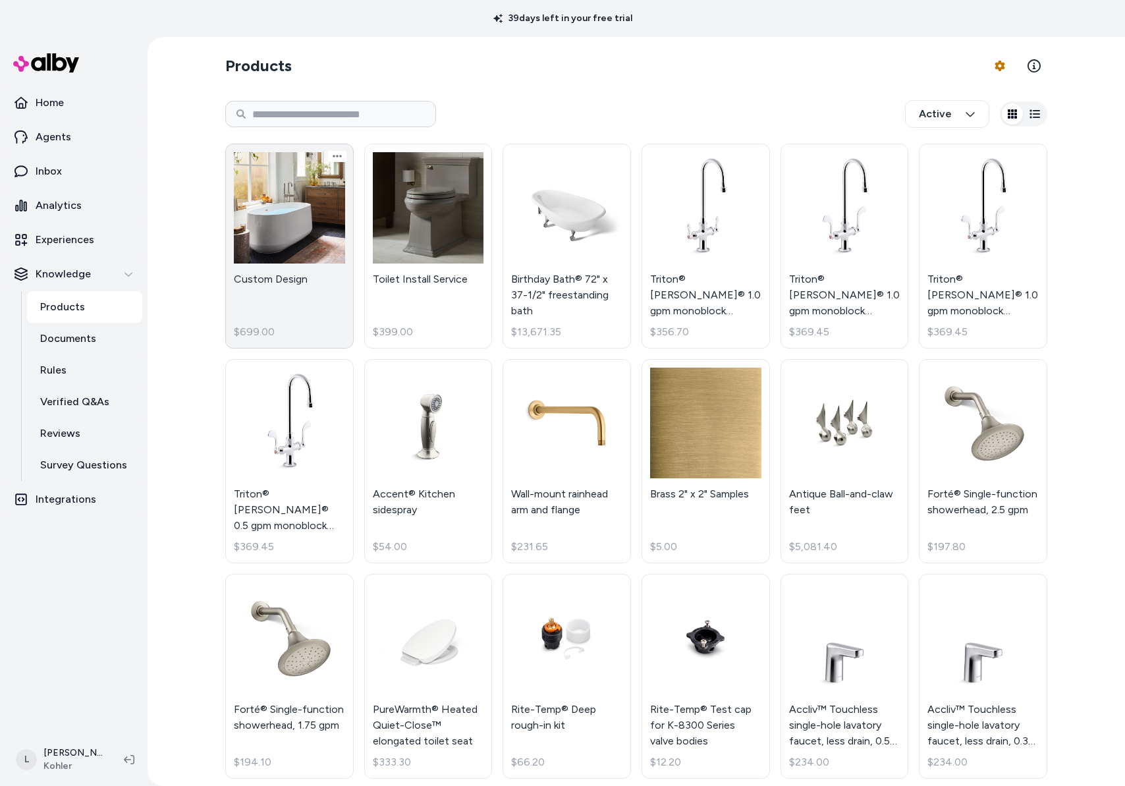
click at [265, 238] on link "Custom Design $699.00" at bounding box center [289, 246] width 128 height 205
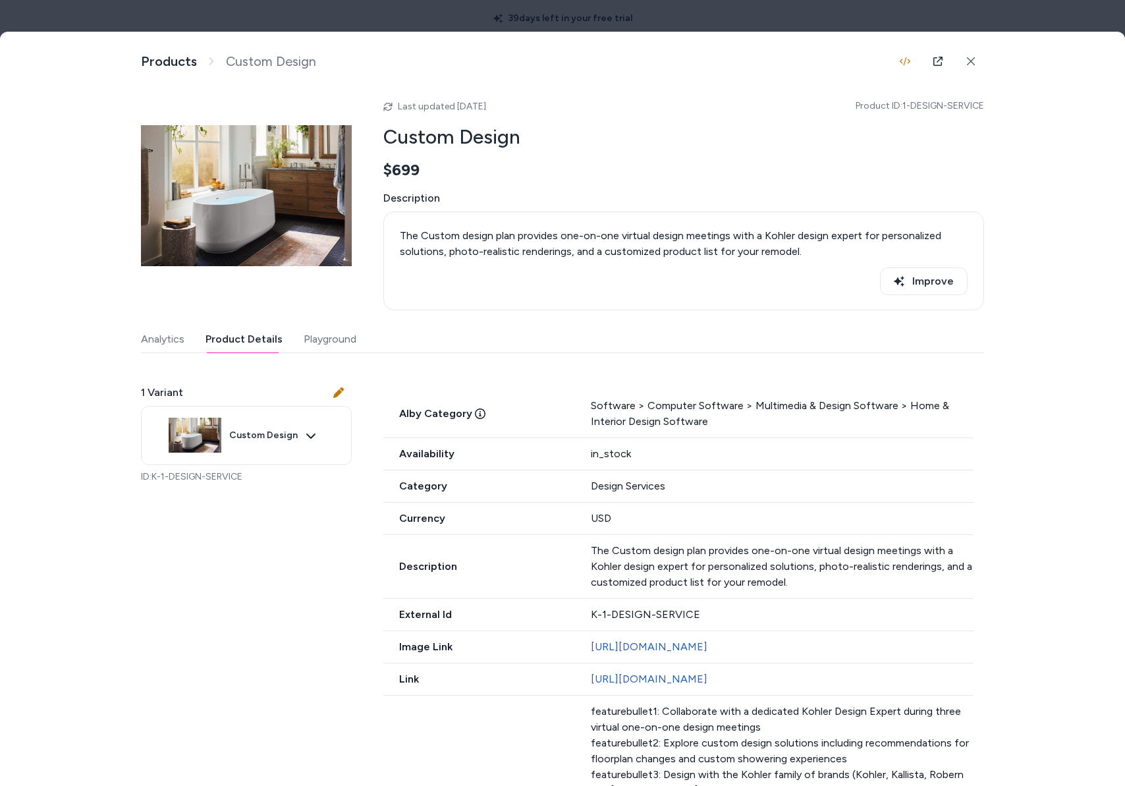
click at [254, 343] on button "Product Details" at bounding box center [244, 339] width 77 height 26
click at [707, 676] on link "https://www.kohler.com/en/product-details?skuNumber=1-DESIGN-SERVICE" at bounding box center [649, 679] width 117 height 13
click at [975, 61] on button at bounding box center [971, 61] width 26 height 26
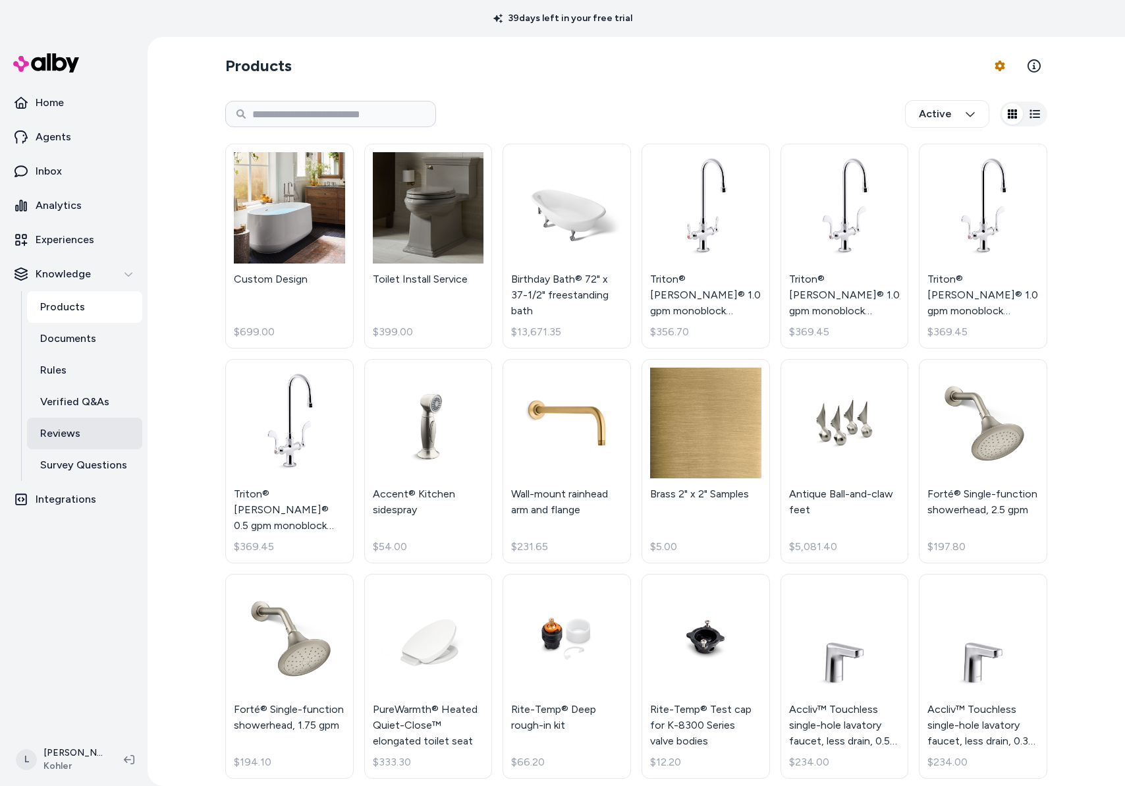
click at [61, 437] on p "Reviews" at bounding box center [60, 434] width 40 height 16
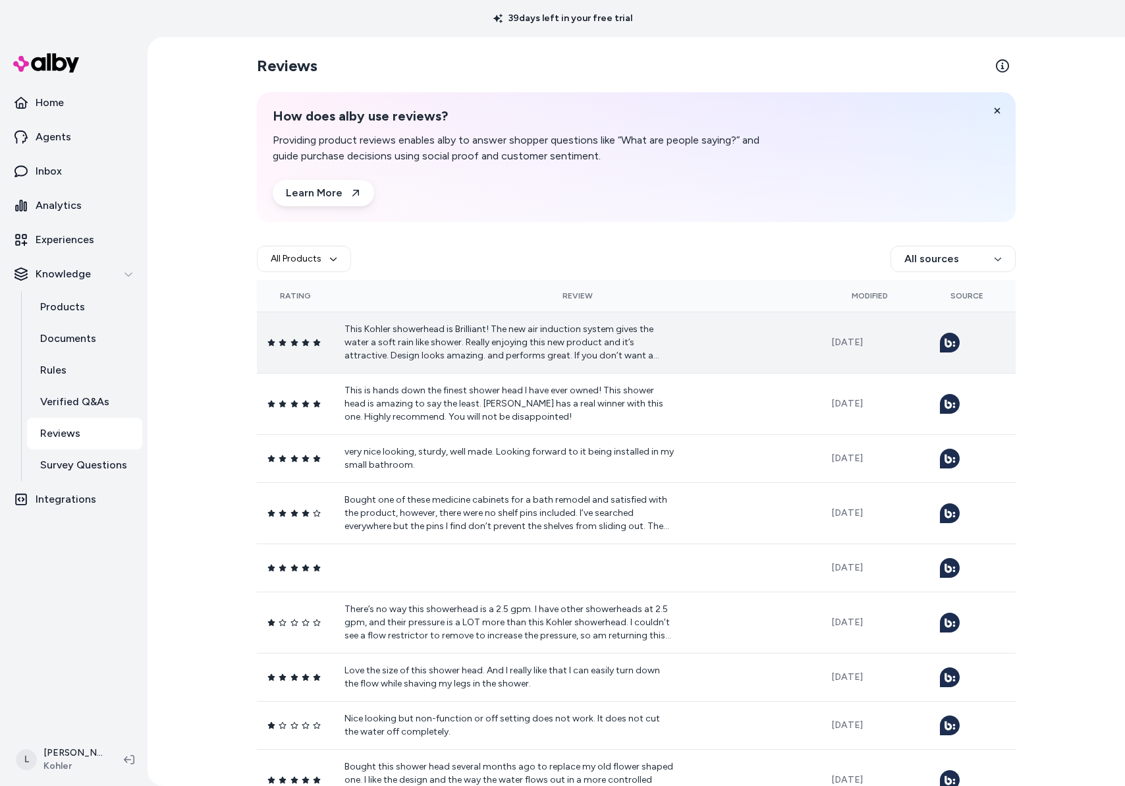
click at [535, 342] on p "This Kohler showerhead is Brilliant! The new air induction system gives the wat…" at bounding box center [509, 343] width 329 height 40
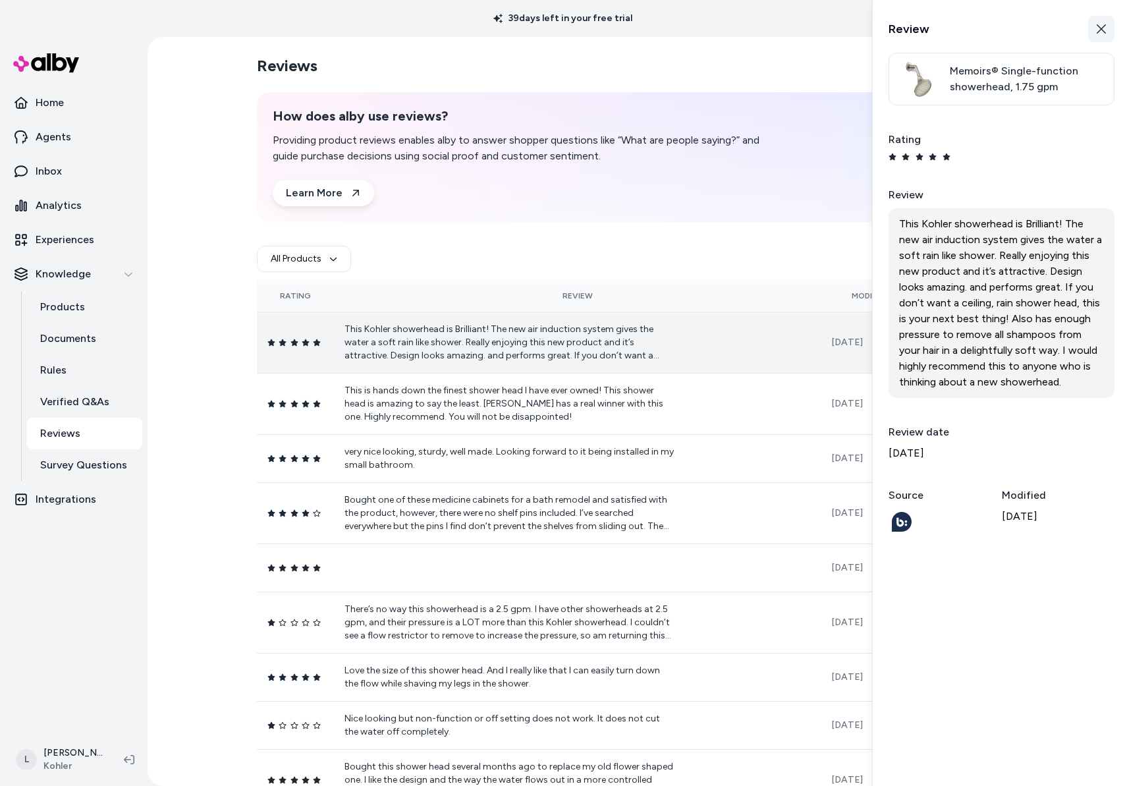
click at [1095, 30] on button "Close" at bounding box center [1101, 29] width 26 height 26
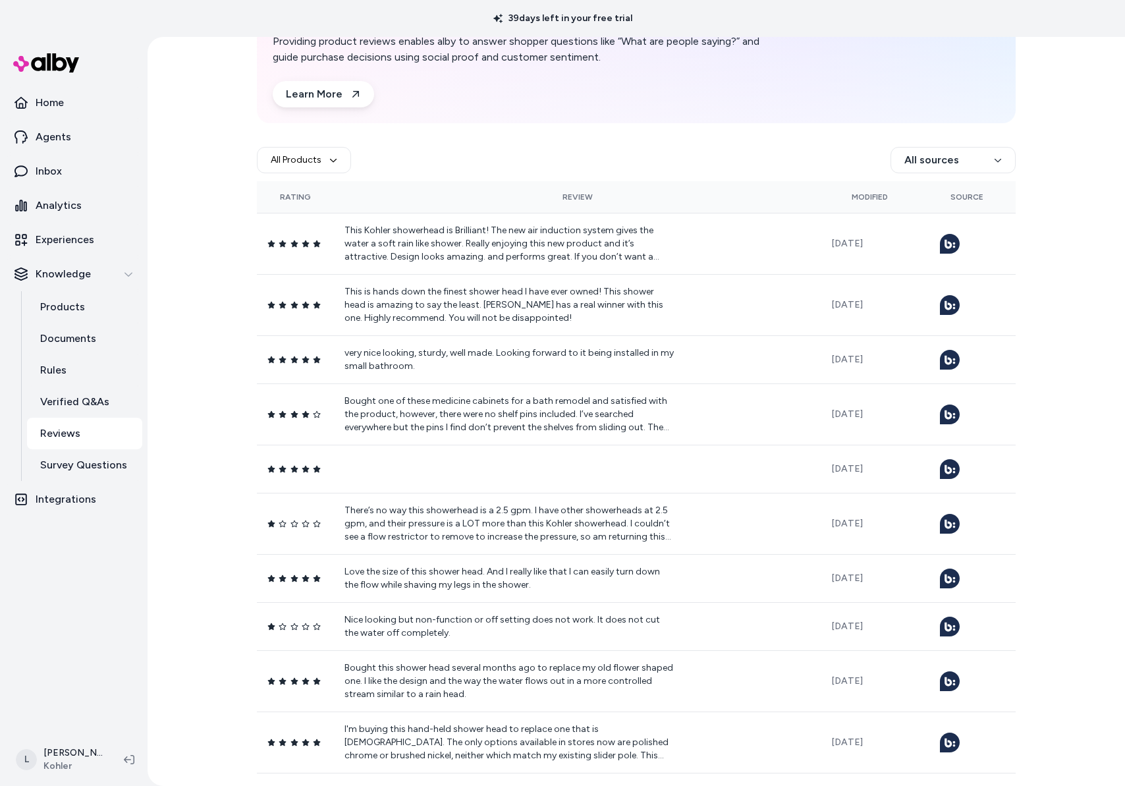
scroll to position [95, 0]
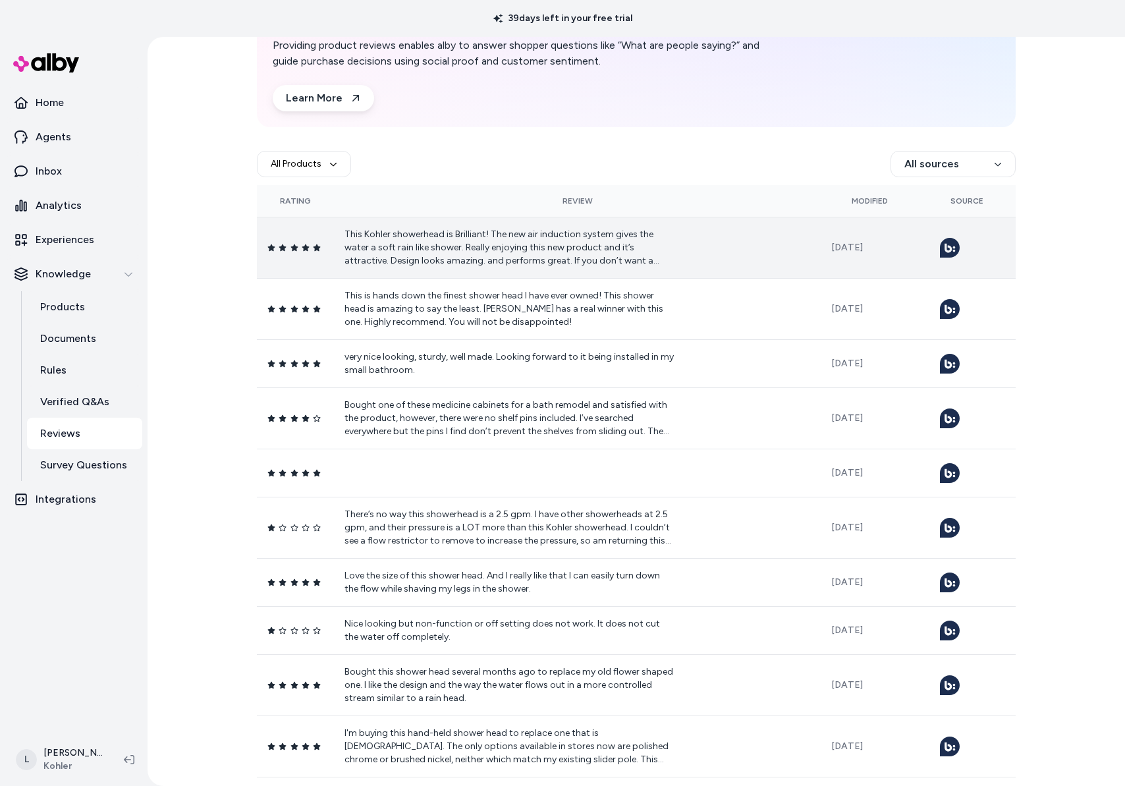
click at [520, 249] on p "This Kohler showerhead is Brilliant! The new air induction system gives the wat…" at bounding box center [509, 248] width 329 height 40
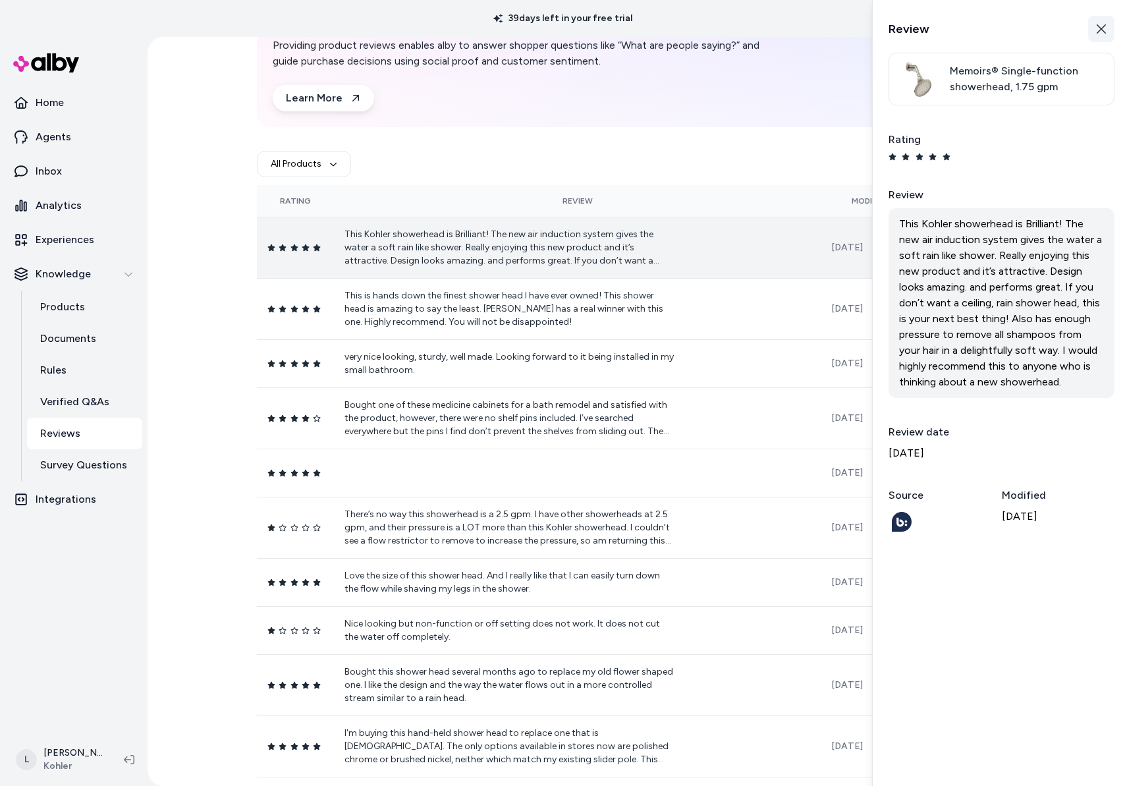
click at [1102, 33] on icon "button" at bounding box center [1101, 29] width 11 height 11
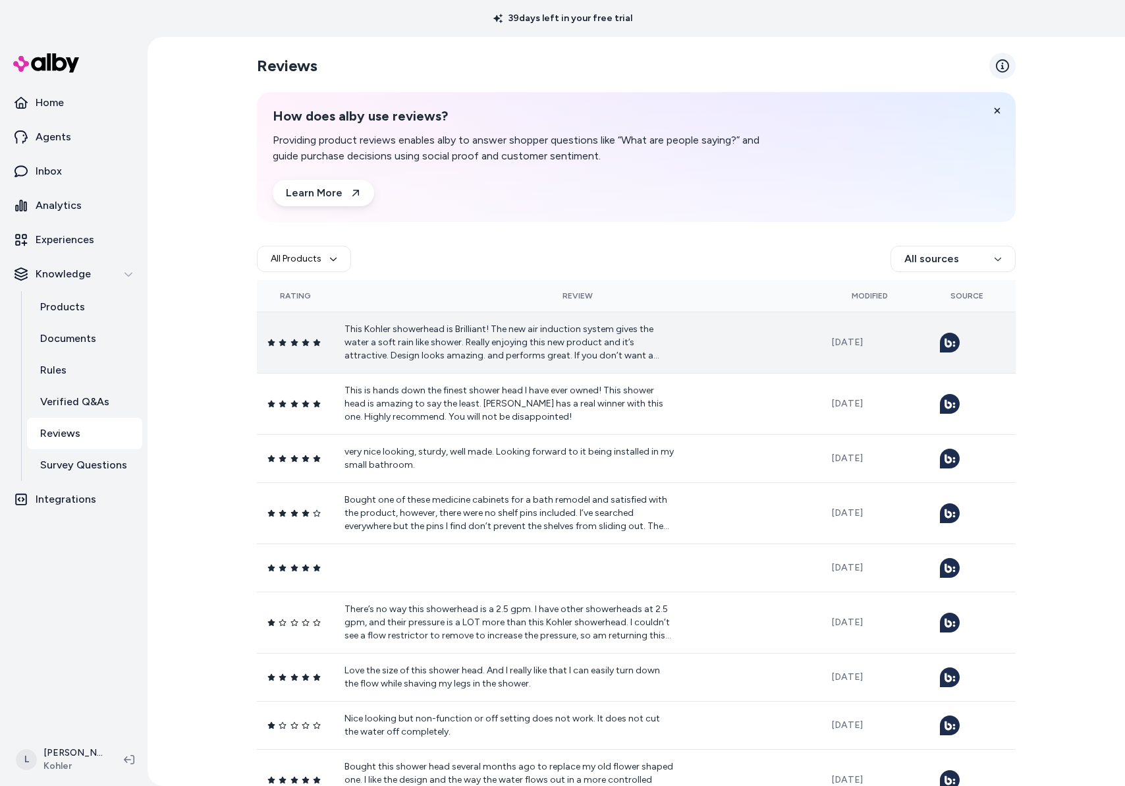
click at [1001, 69] on icon at bounding box center [1002, 65] width 13 height 13
click at [72, 140] on link "Agents" at bounding box center [73, 137] width 137 height 32
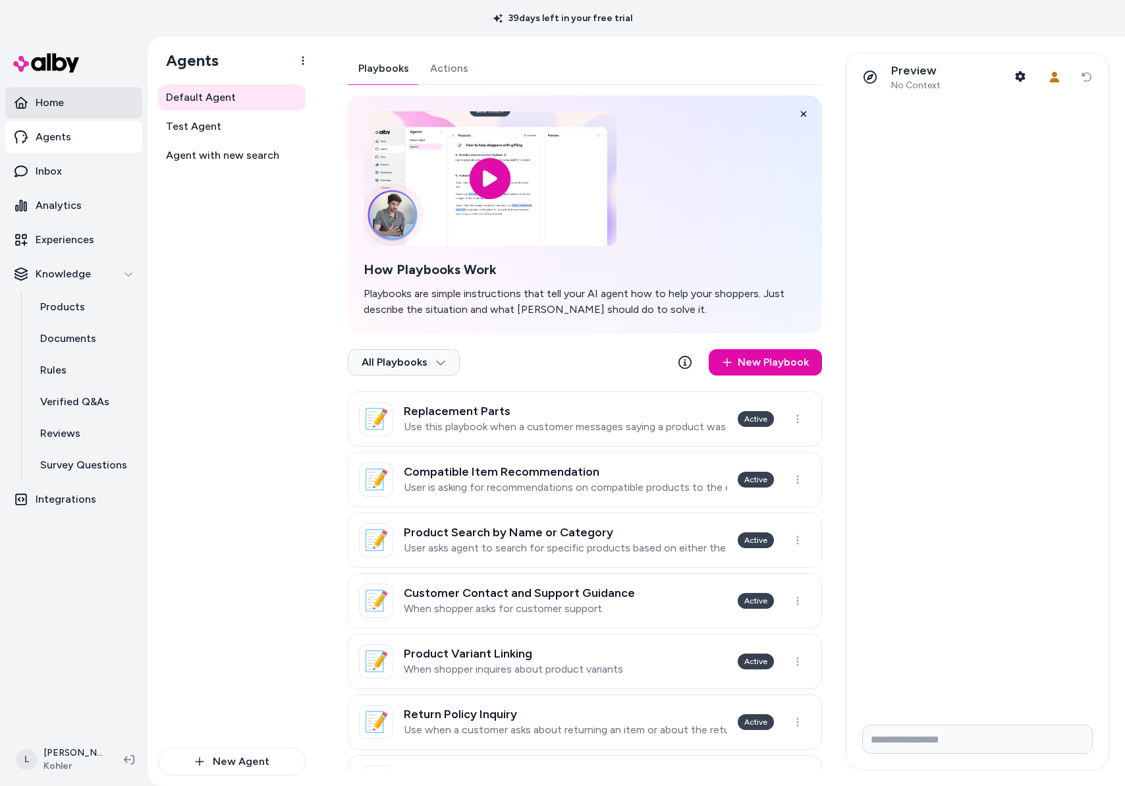
click at [55, 108] on p "Home" at bounding box center [50, 103] width 28 height 16
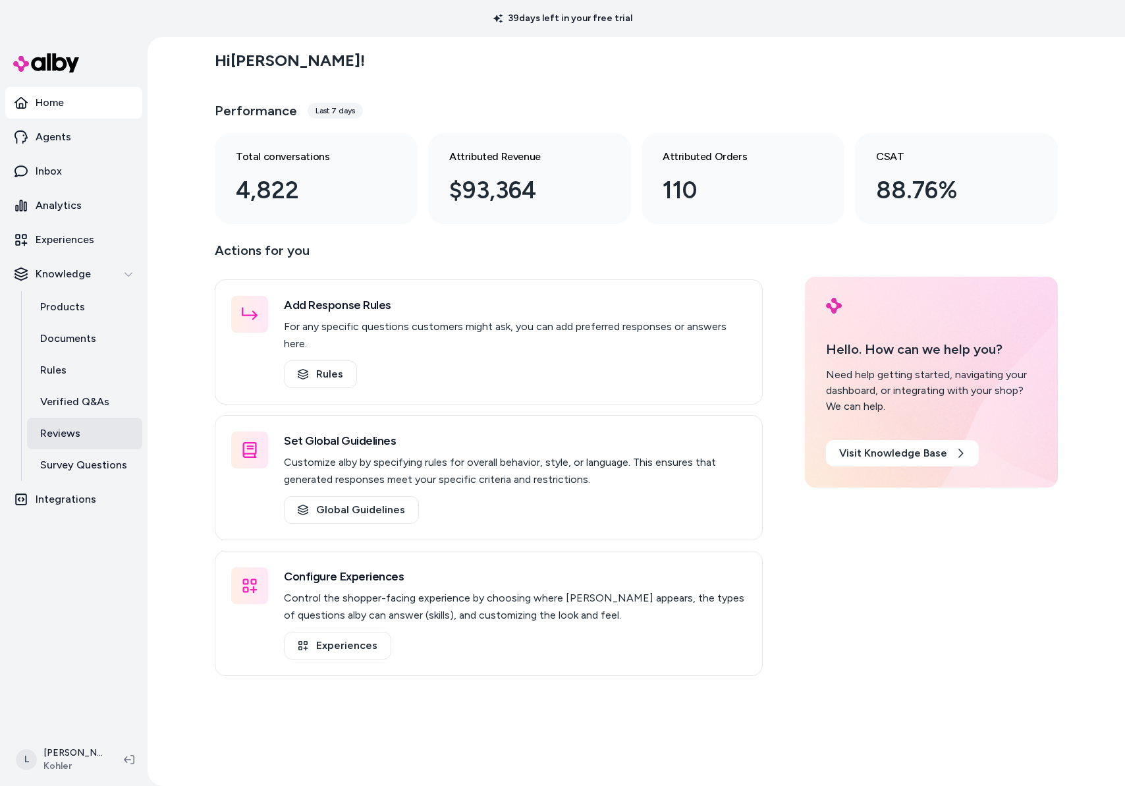
click at [78, 433] on p "Reviews" at bounding box center [60, 434] width 40 height 16
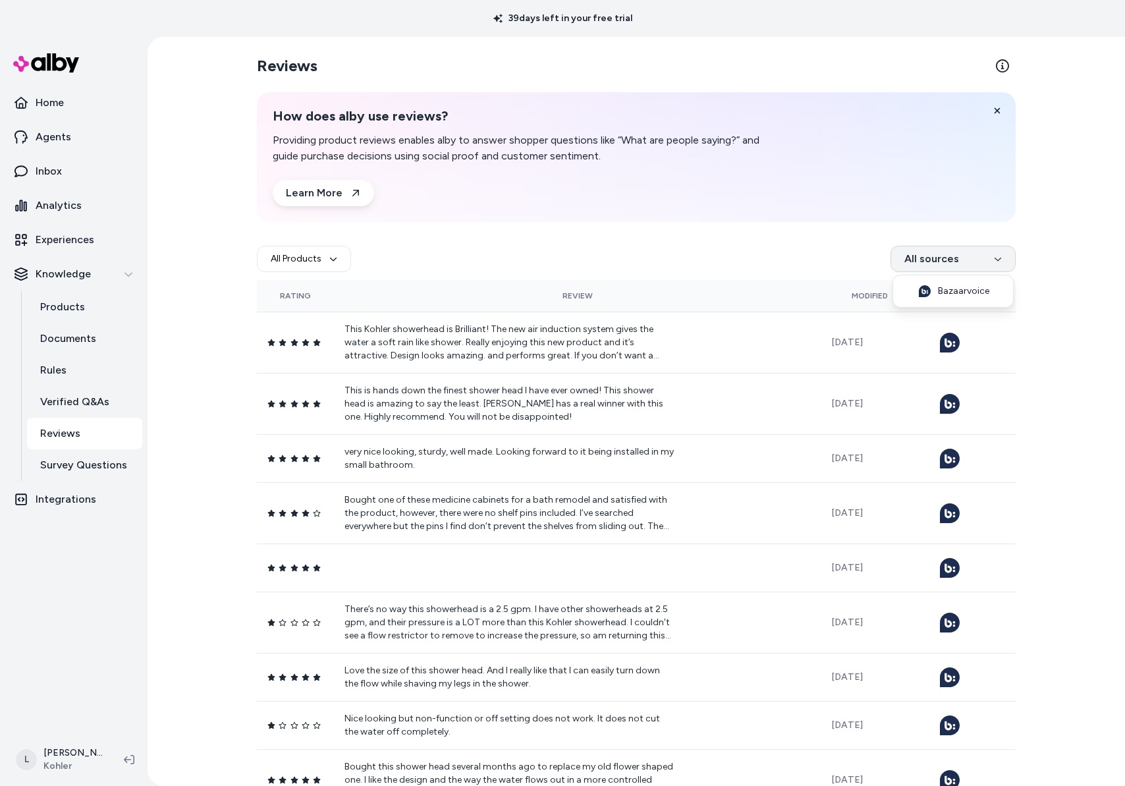
click at [928, 257] on html "39 days left in your free trial Home Agents Inbox Analytics Experiences Knowled…" at bounding box center [562, 393] width 1125 height 786
click at [966, 295] on div "Bazaarvoice" at bounding box center [953, 291] width 115 height 26
click at [733, 256] on div "All Products Bazaarvoice" at bounding box center [636, 259] width 759 height 42
click at [67, 130] on p "Agents" at bounding box center [54, 137] width 36 height 16
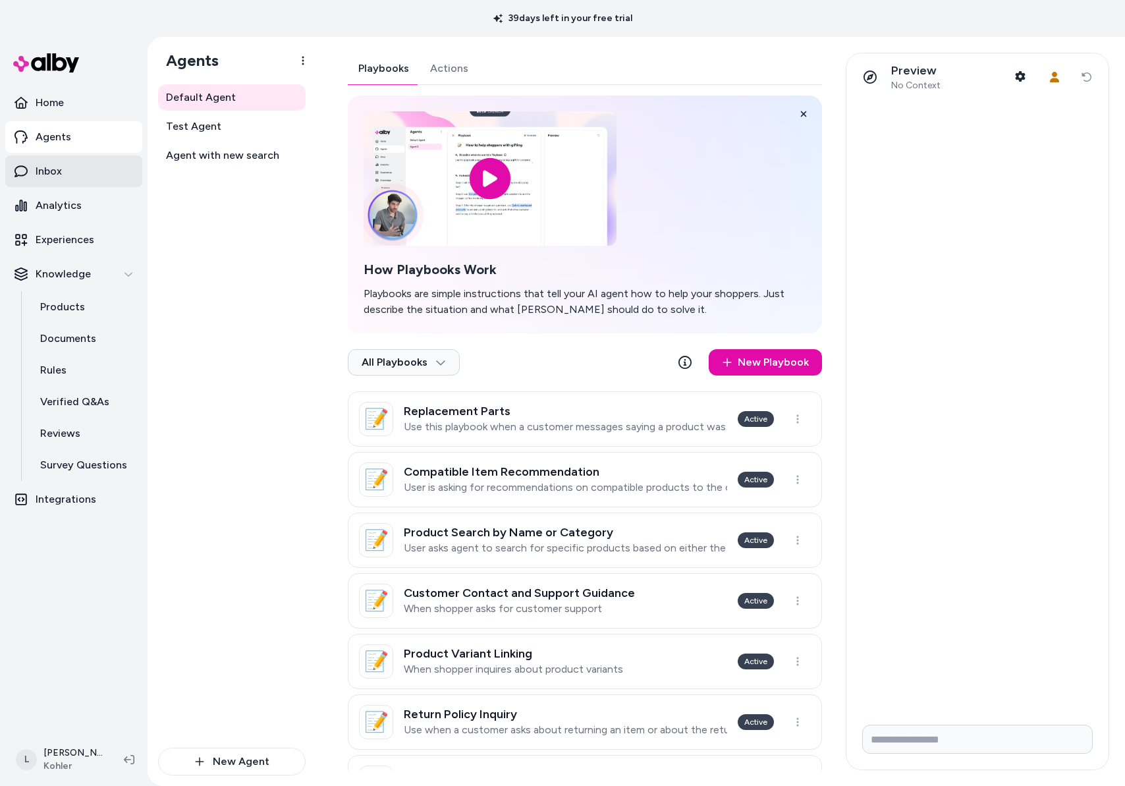
click at [68, 175] on link "Inbox" at bounding box center [73, 171] width 137 height 32
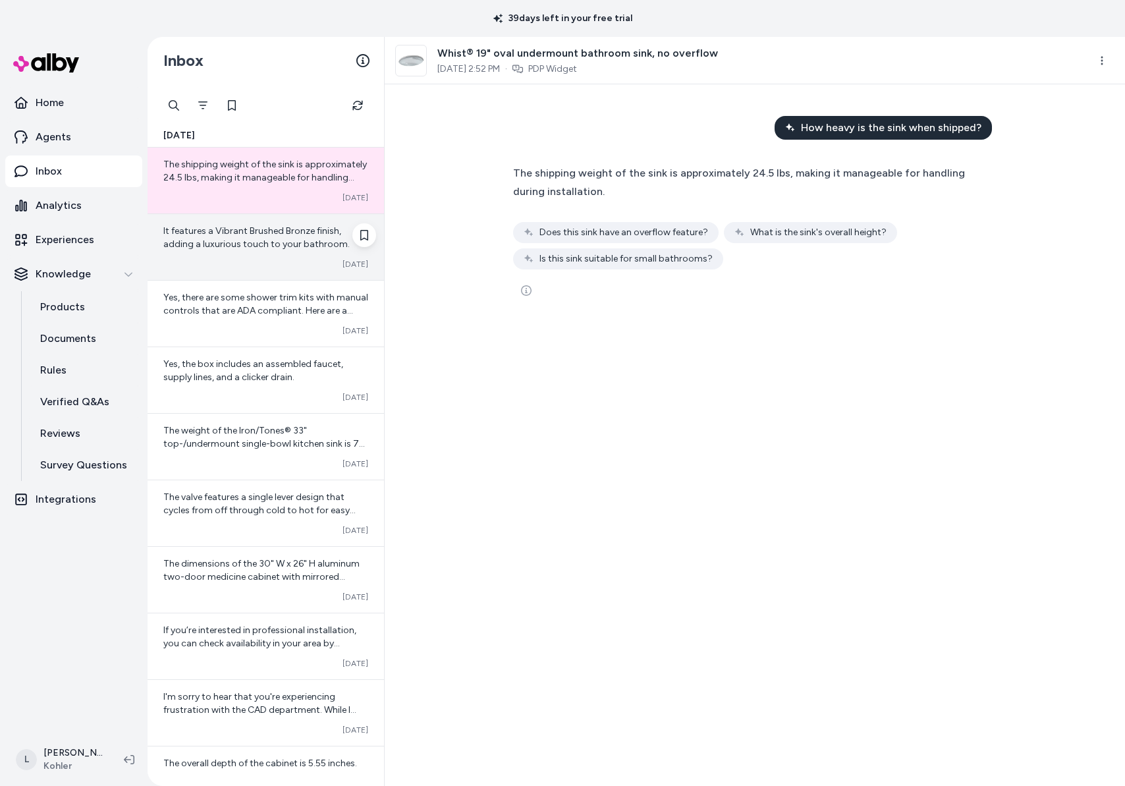
click at [253, 233] on span "It features a Vibrant Brushed Bronze finish, adding a luxurious touch to your b…" at bounding box center [256, 237] width 186 height 24
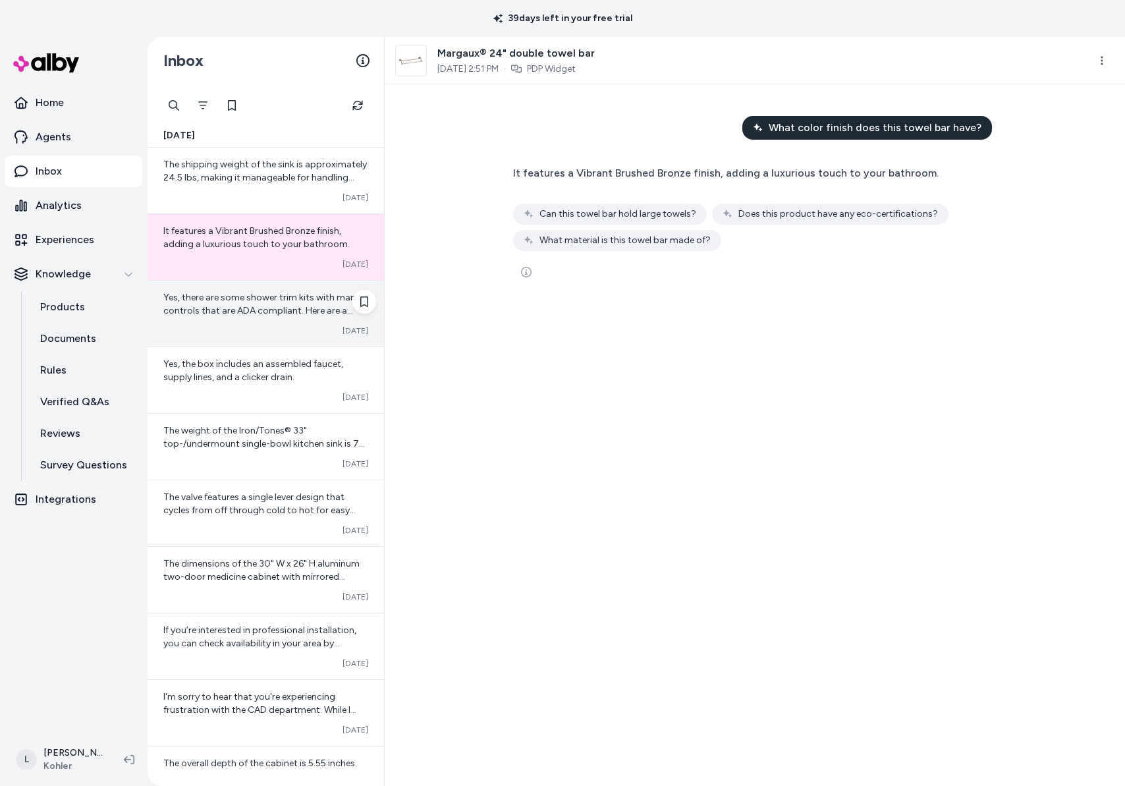
click at [230, 306] on span "Yes, there are some shower trim kits with manual controls that are ADA complian…" at bounding box center [265, 409] width 205 height 235
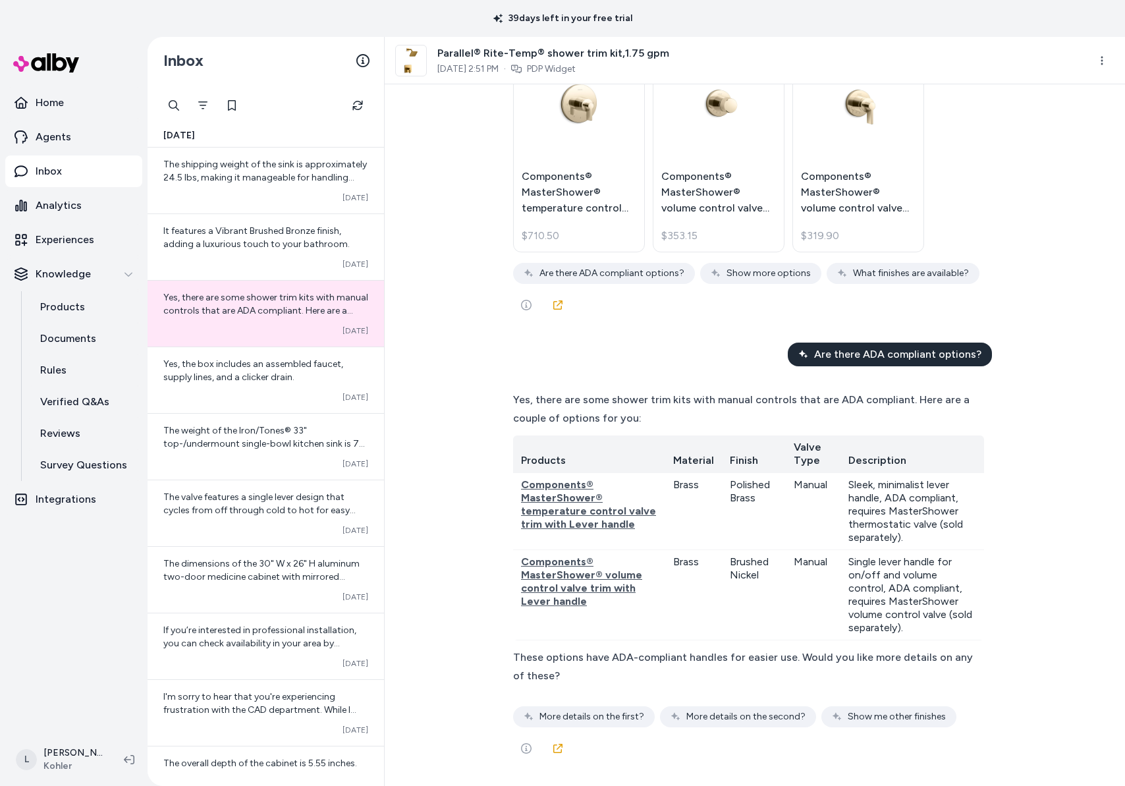
scroll to position [17790, 0]
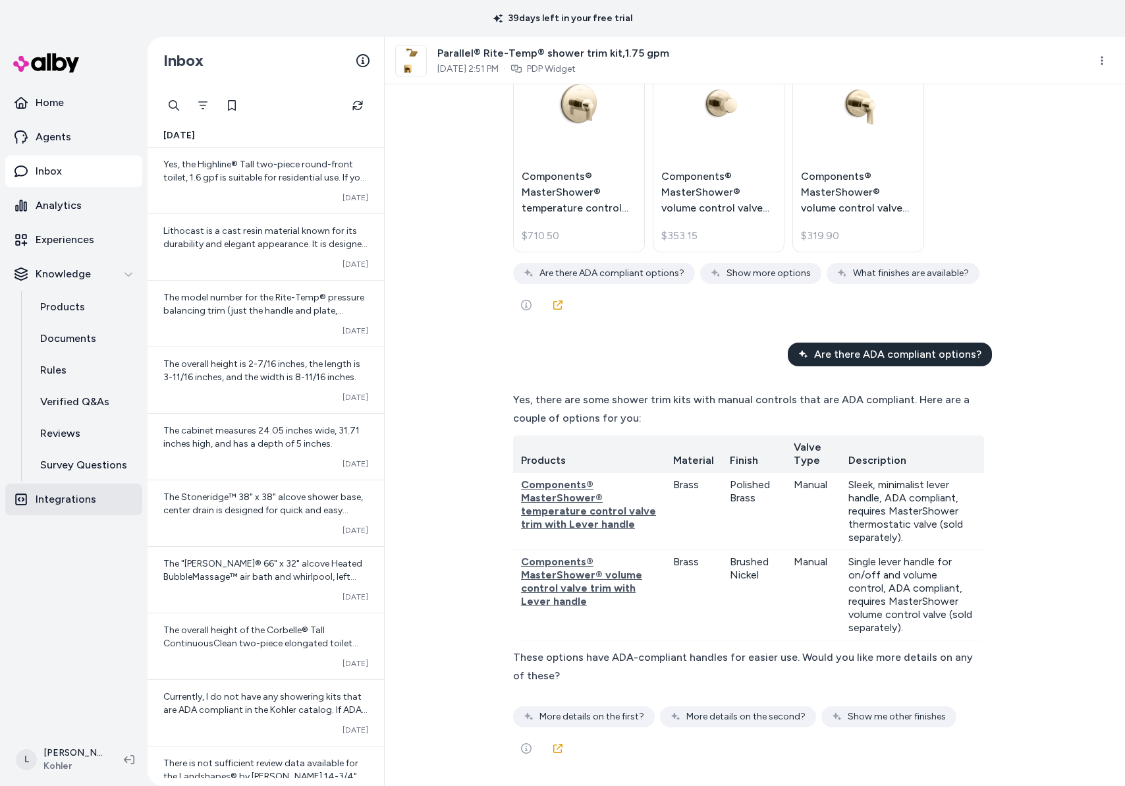
click at [61, 496] on p "Integrations" at bounding box center [66, 499] width 61 height 16
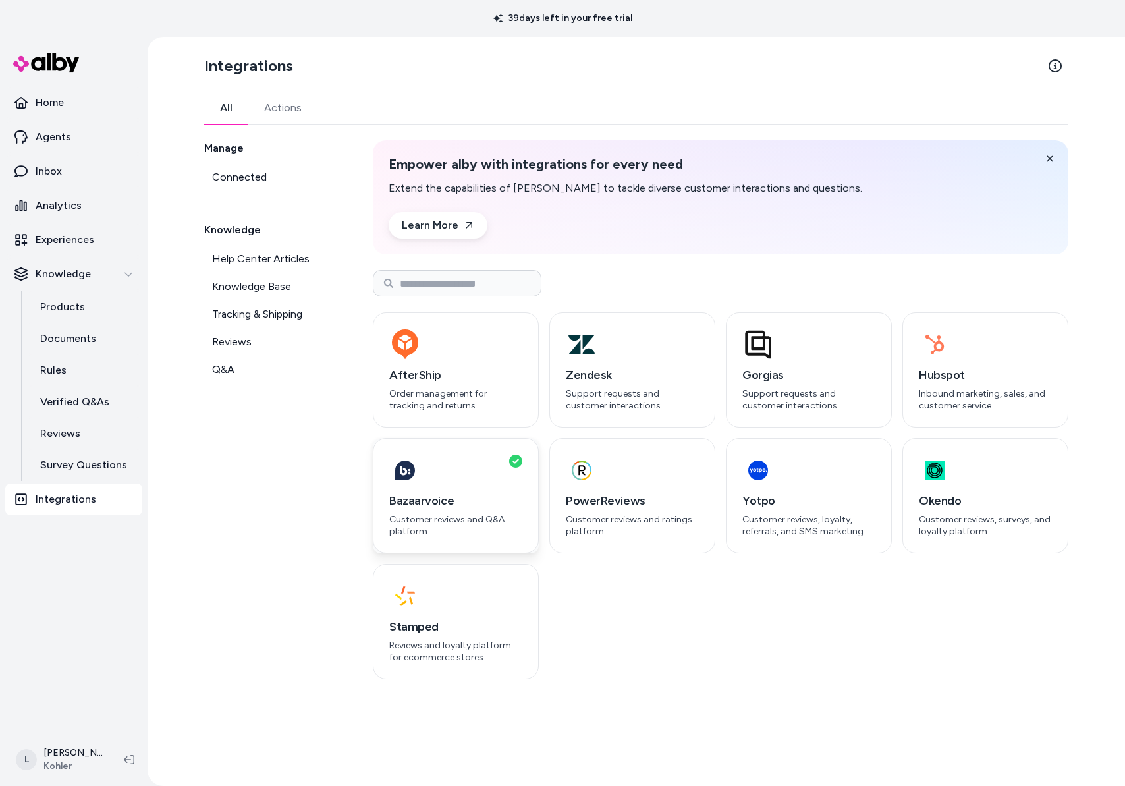
click at [397, 506] on h3 "Bazaarvoice" at bounding box center [455, 500] width 133 height 18
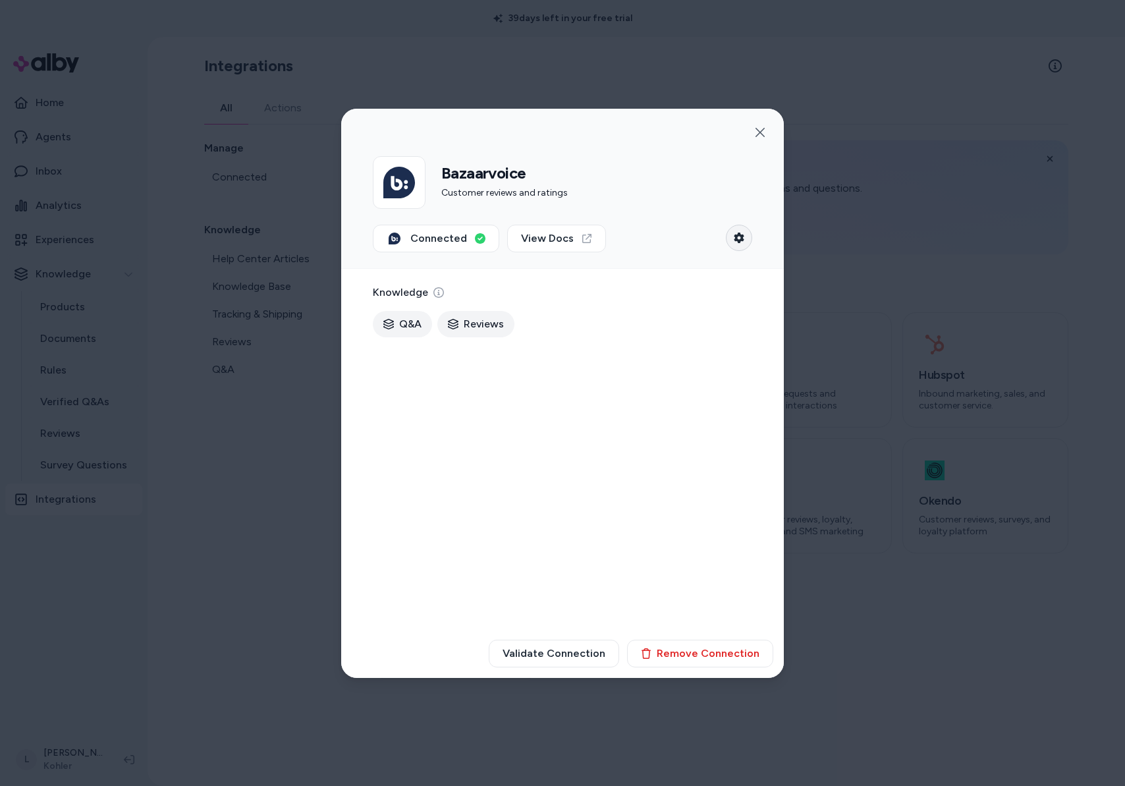
click at [739, 244] on button "See settings" at bounding box center [739, 238] width 26 height 26
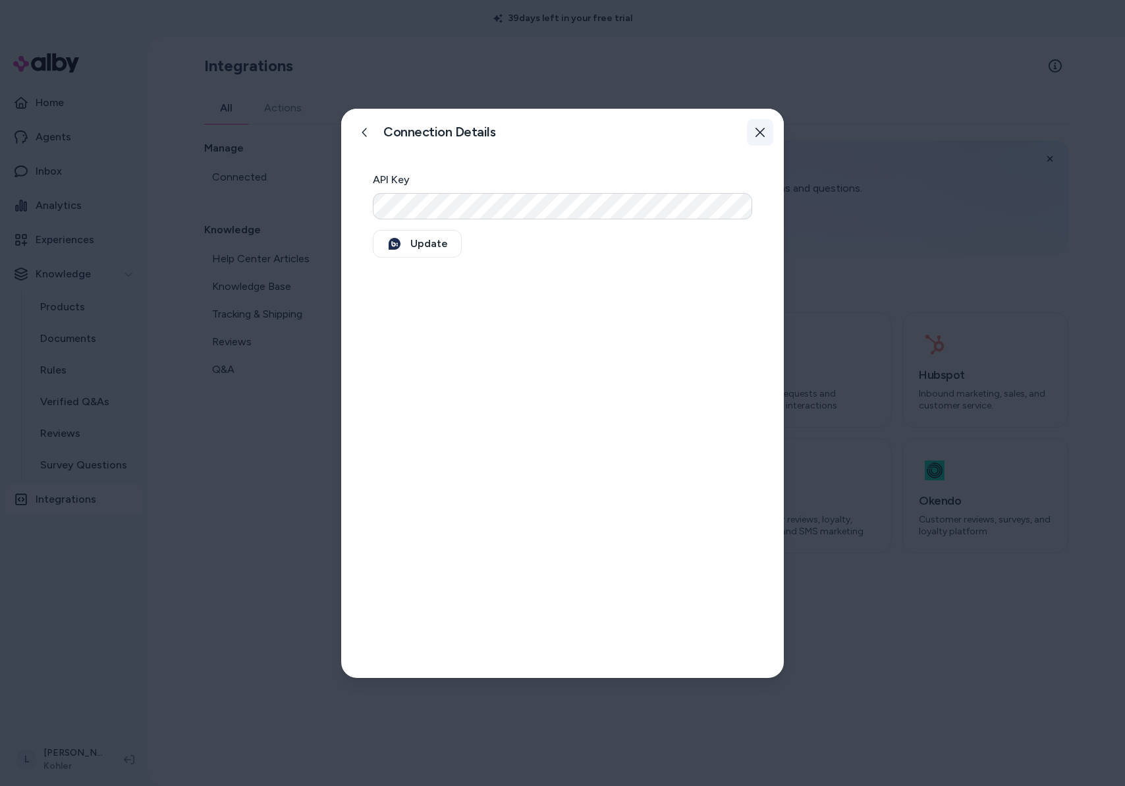
click at [769, 135] on button "button" at bounding box center [760, 132] width 26 height 26
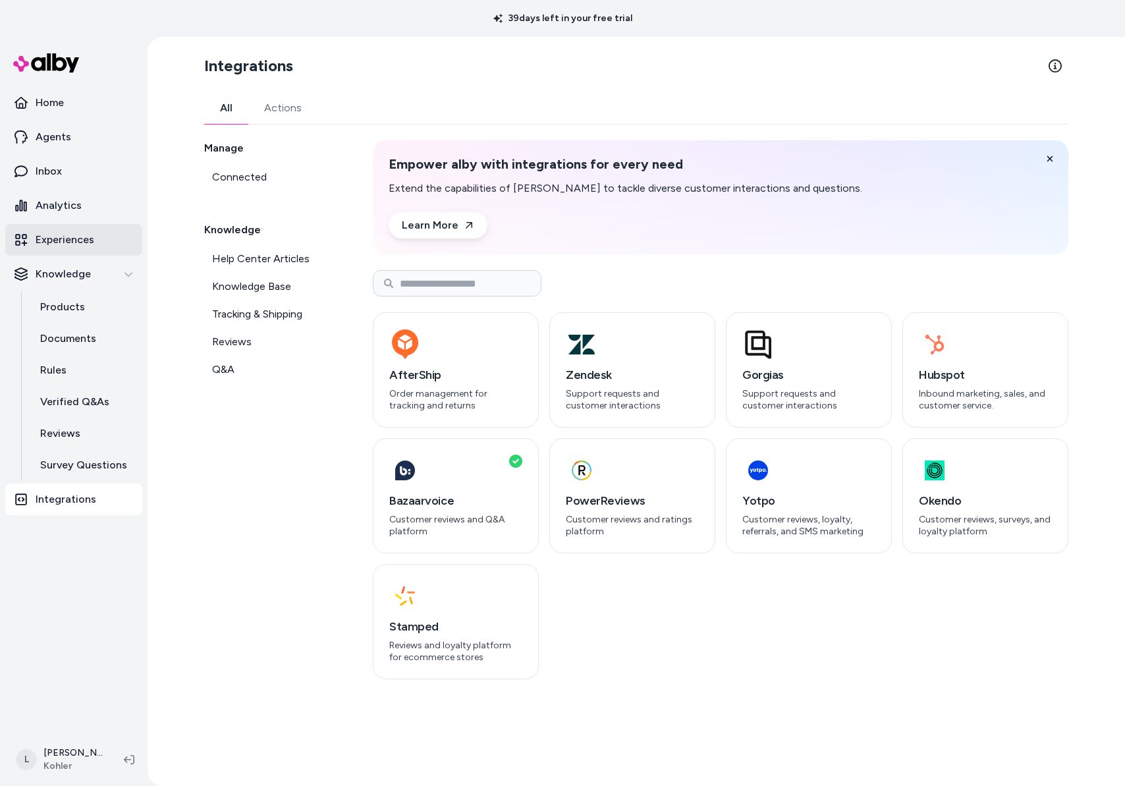
click at [87, 244] on p "Experiences" at bounding box center [65, 240] width 59 height 16
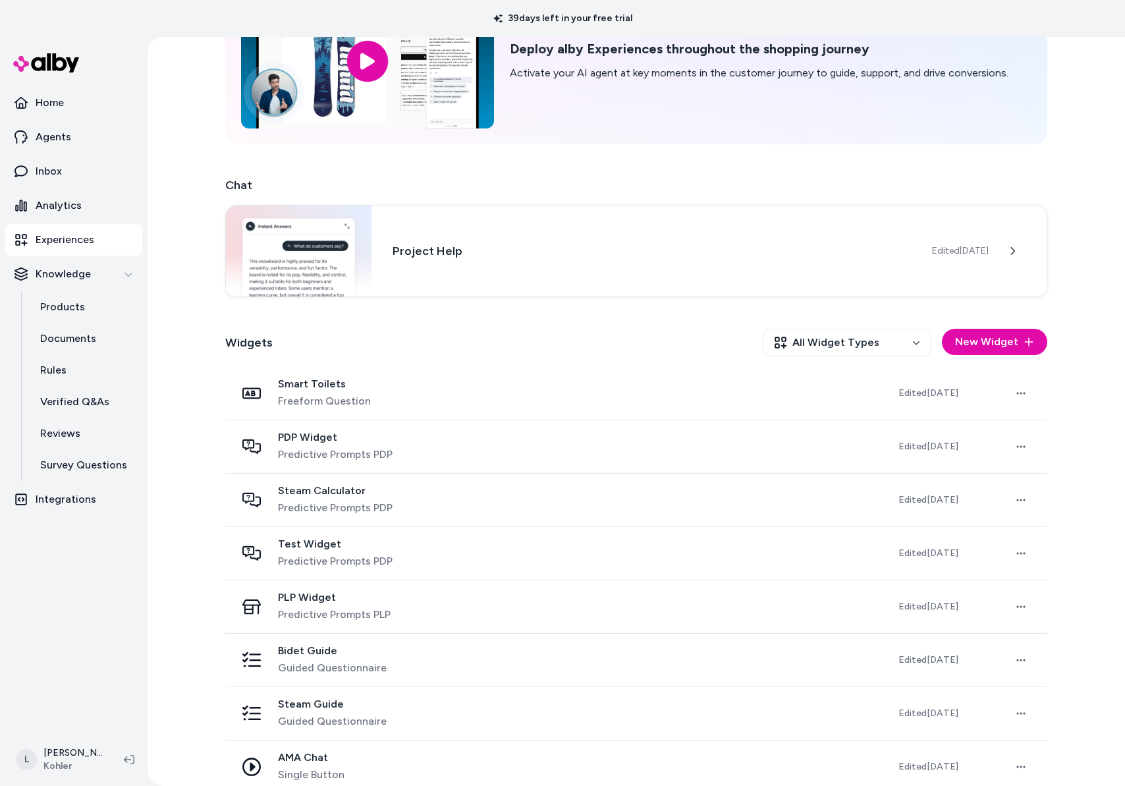
scroll to position [132, 0]
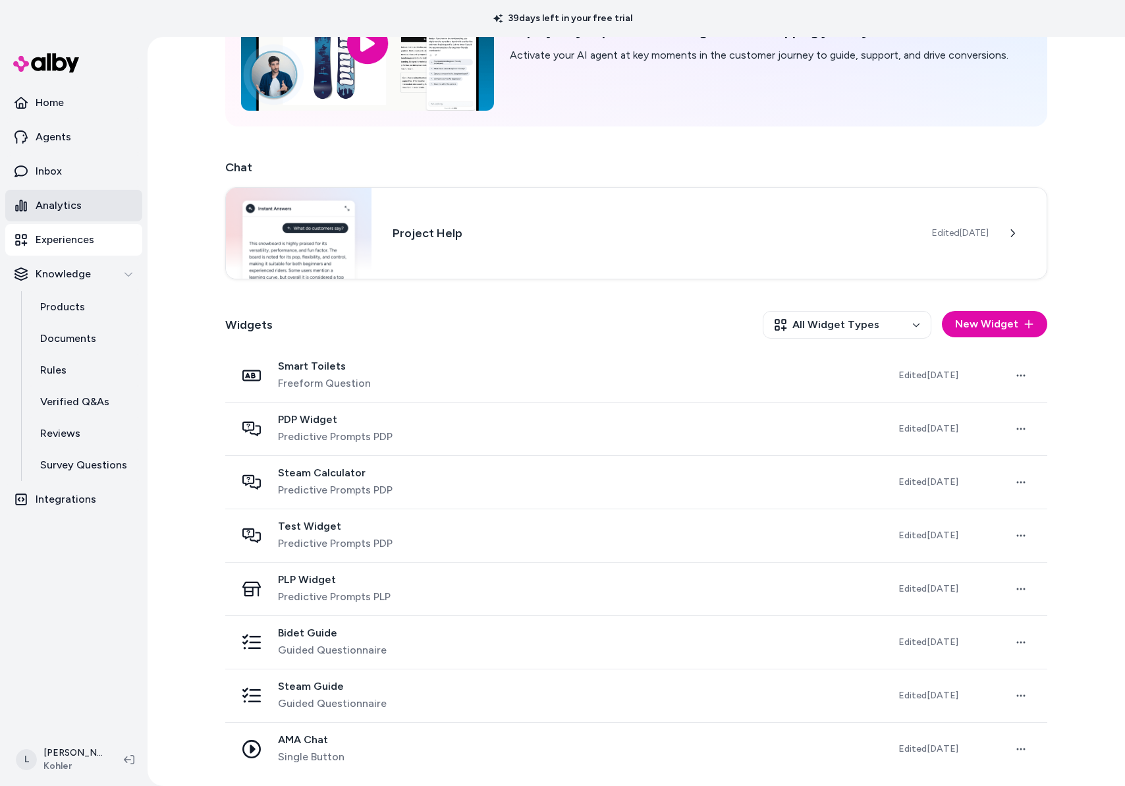
click at [55, 209] on p "Analytics" at bounding box center [59, 206] width 46 height 16
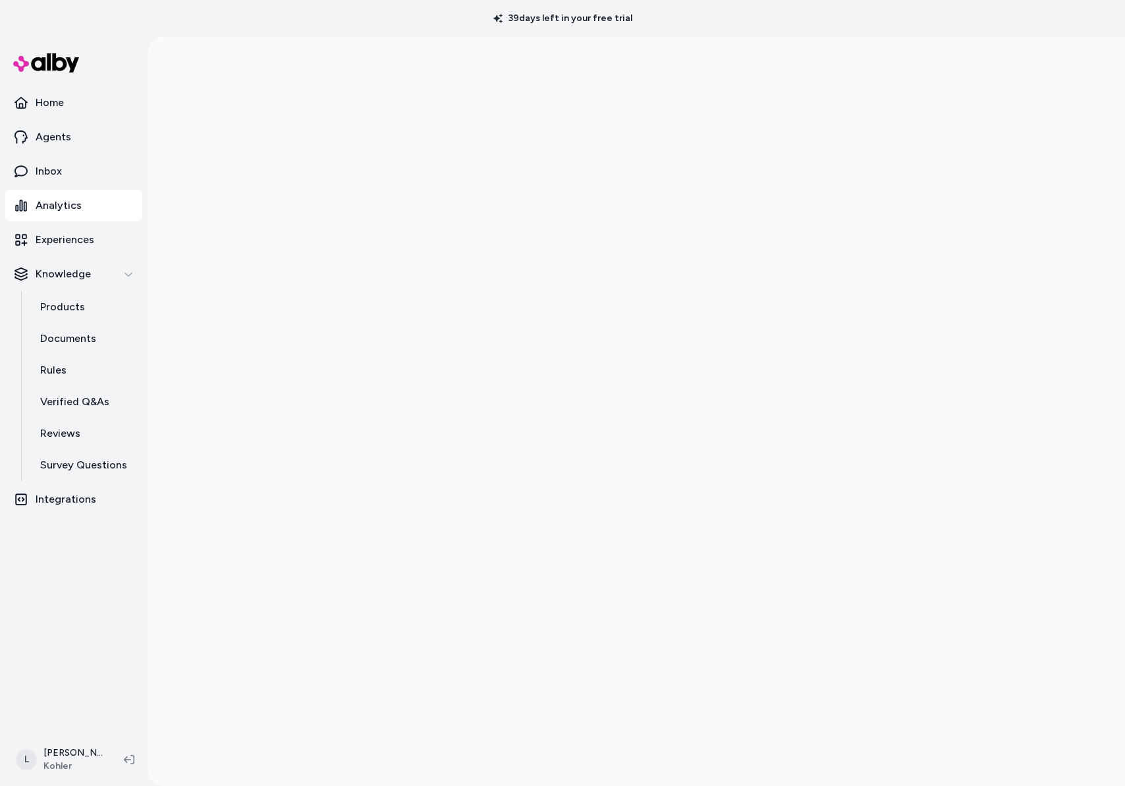
scroll to position [37, 0]
click at [65, 169] on link "Inbox" at bounding box center [73, 171] width 137 height 32
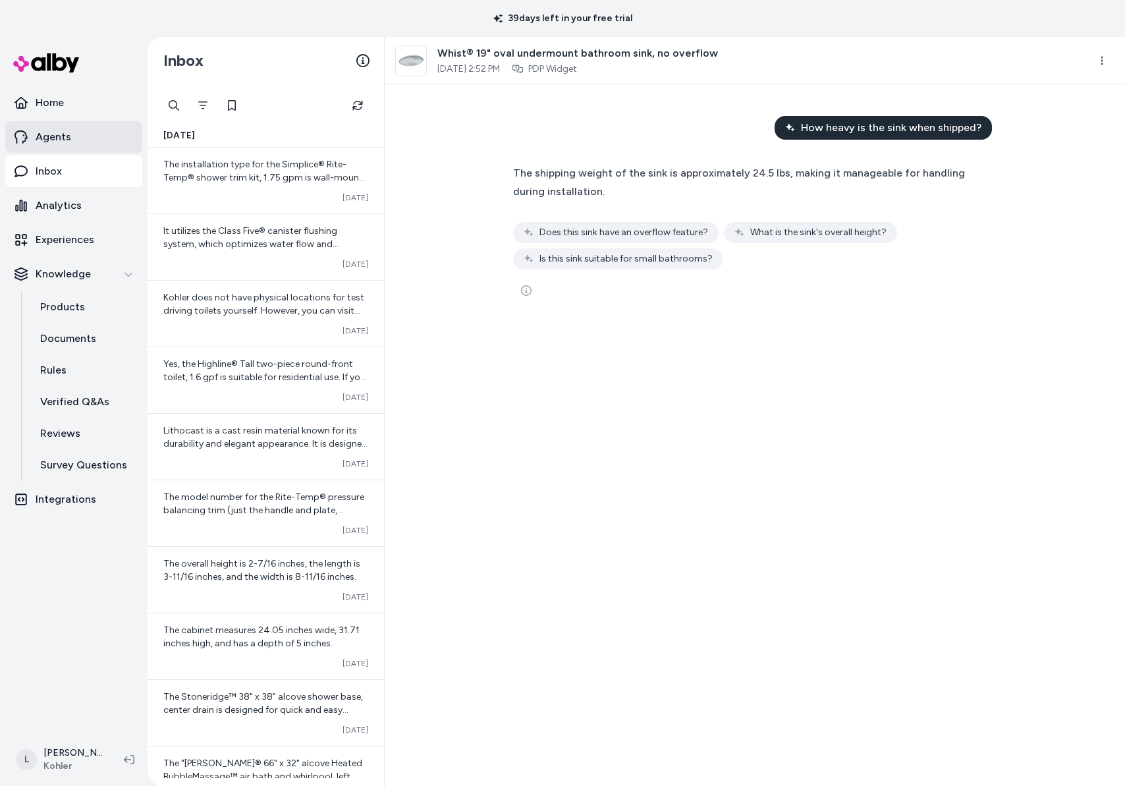
click at [63, 139] on p "Agents" at bounding box center [54, 137] width 36 height 16
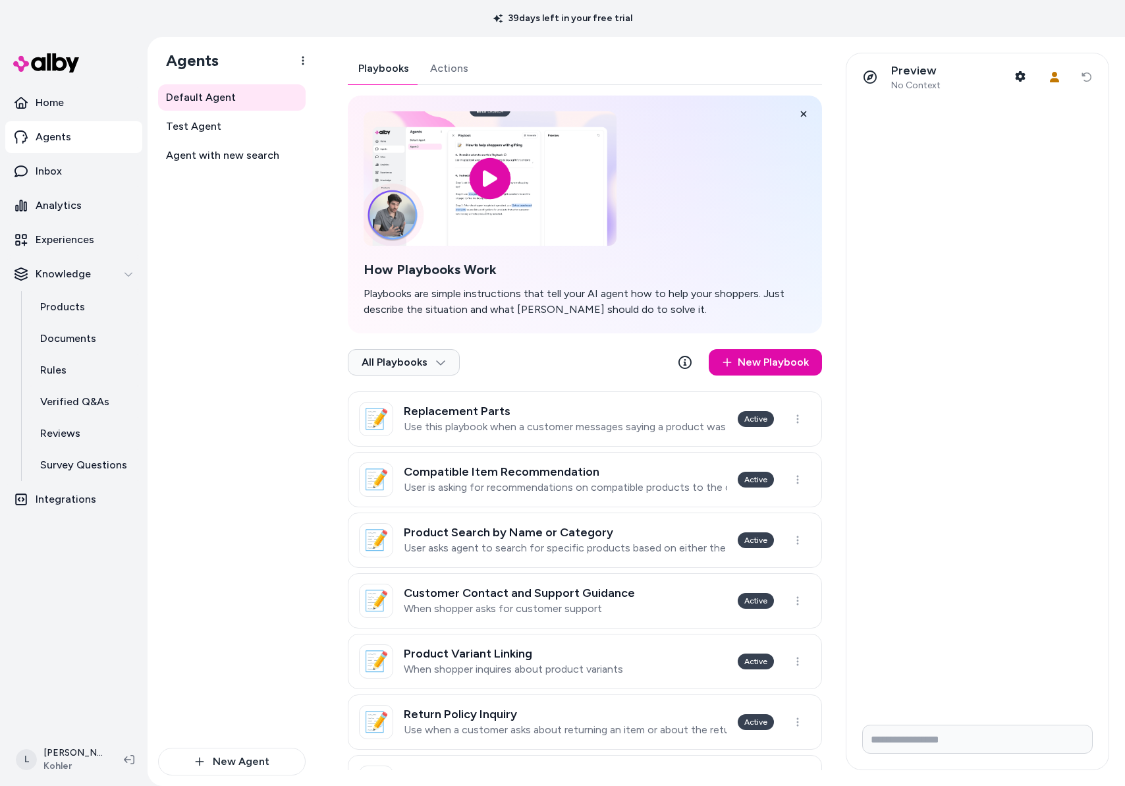
click at [437, 69] on div "Playbooks Actions How Playbooks Work Playbooks are simple instructions that tel…" at bounding box center [585, 674] width 474 height 1242
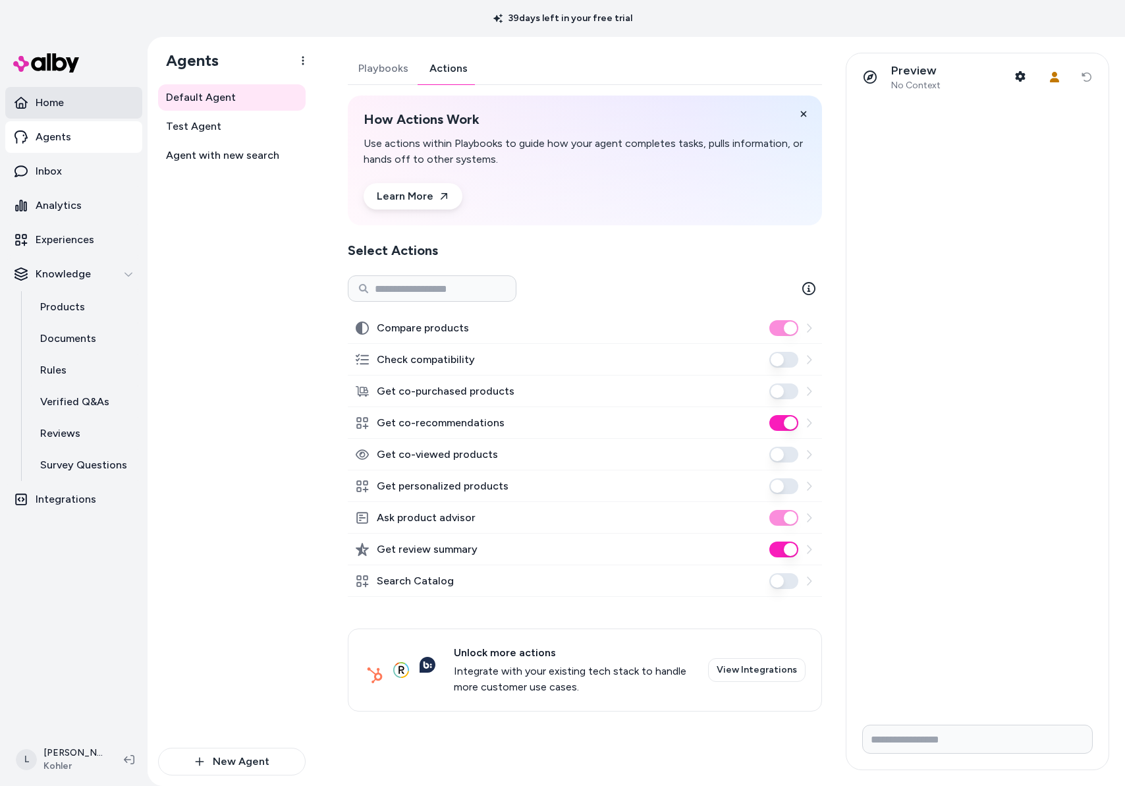
click at [69, 100] on link "Home" at bounding box center [73, 103] width 137 height 32
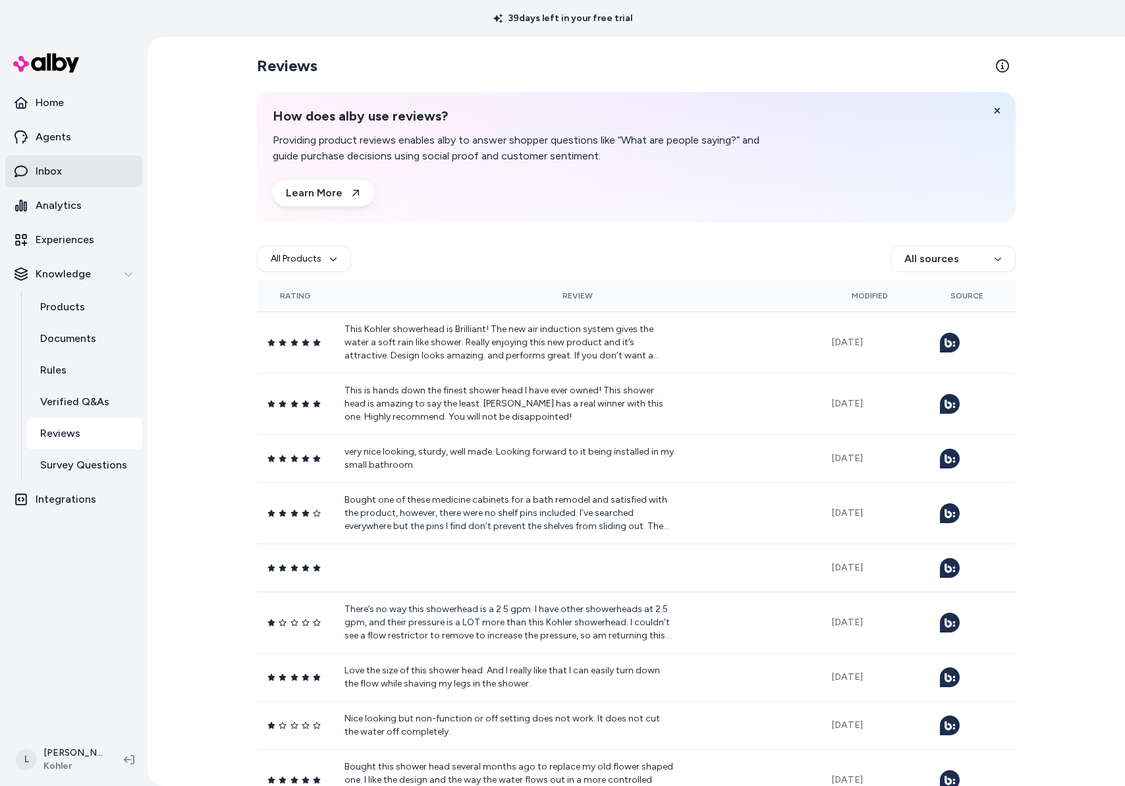
click at [72, 177] on link "Inbox" at bounding box center [73, 171] width 137 height 32
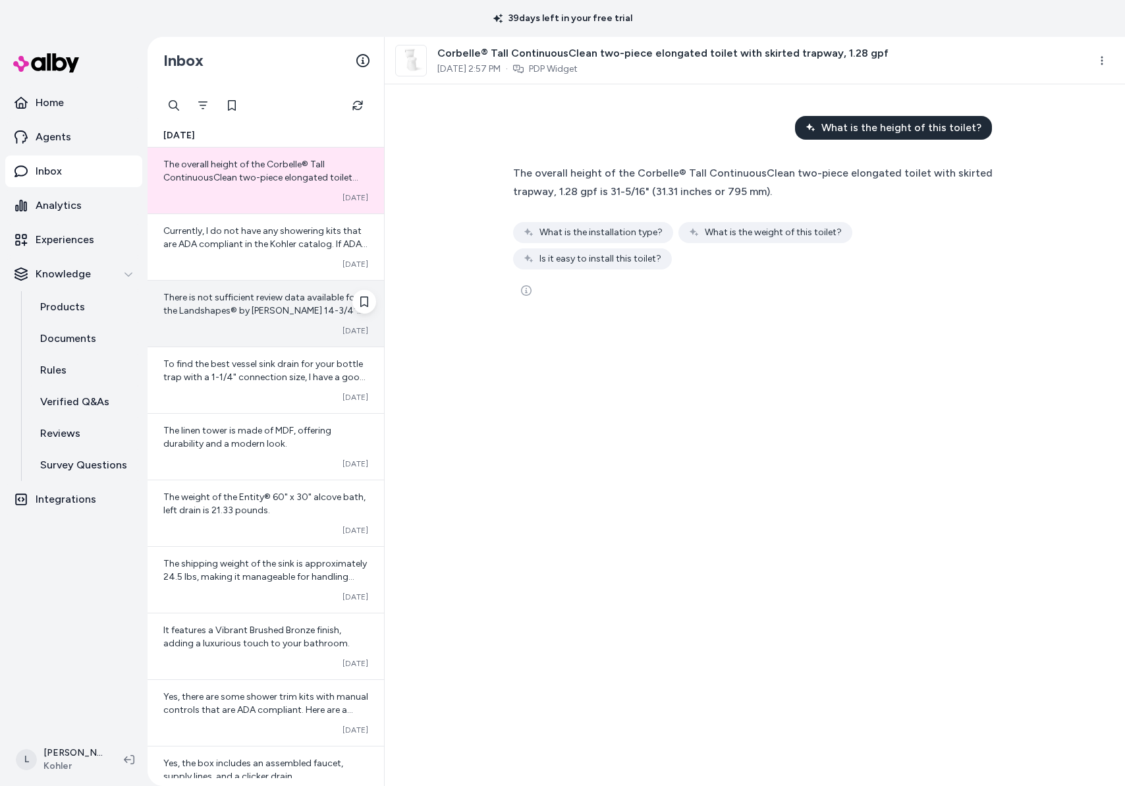
click at [249, 308] on span "There is not sufficient review data available for the Landshapes® by [PERSON_NA…" at bounding box center [265, 330] width 205 height 77
